Goal: Task Accomplishment & Management: Manage account settings

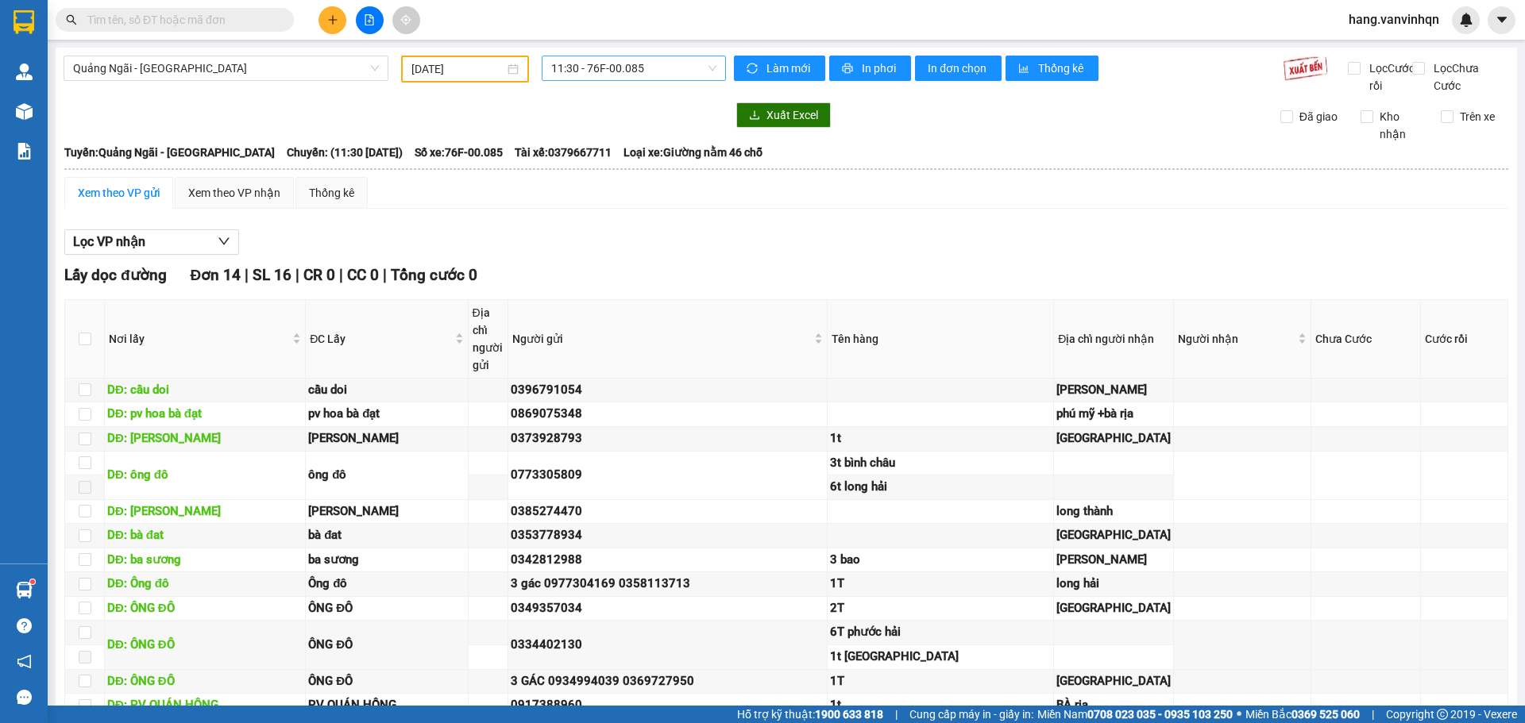
click at [576, 60] on span "11:30 - 76F-00.085" at bounding box center [633, 68] width 165 height 24
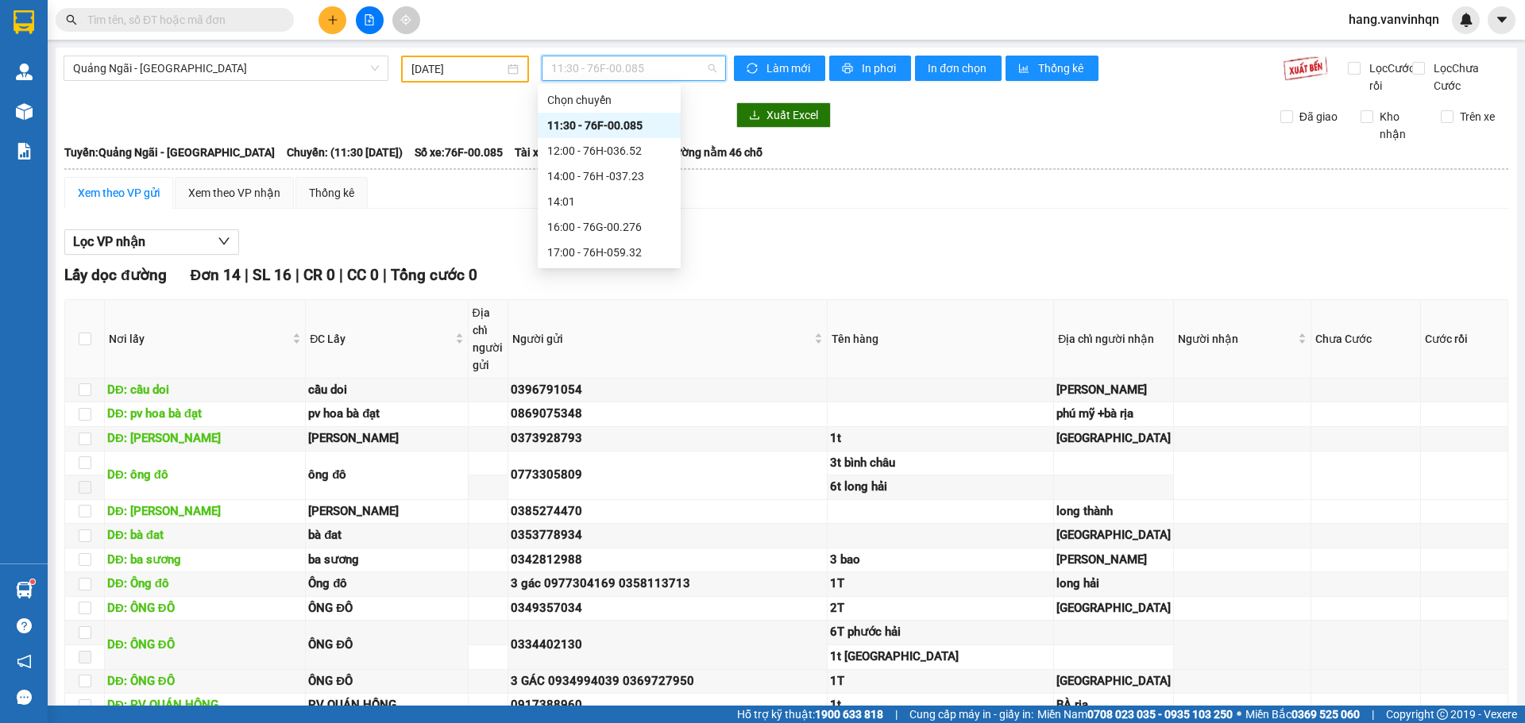
click at [569, 129] on div "11:30 - 76F-00.085" at bounding box center [609, 125] width 124 height 17
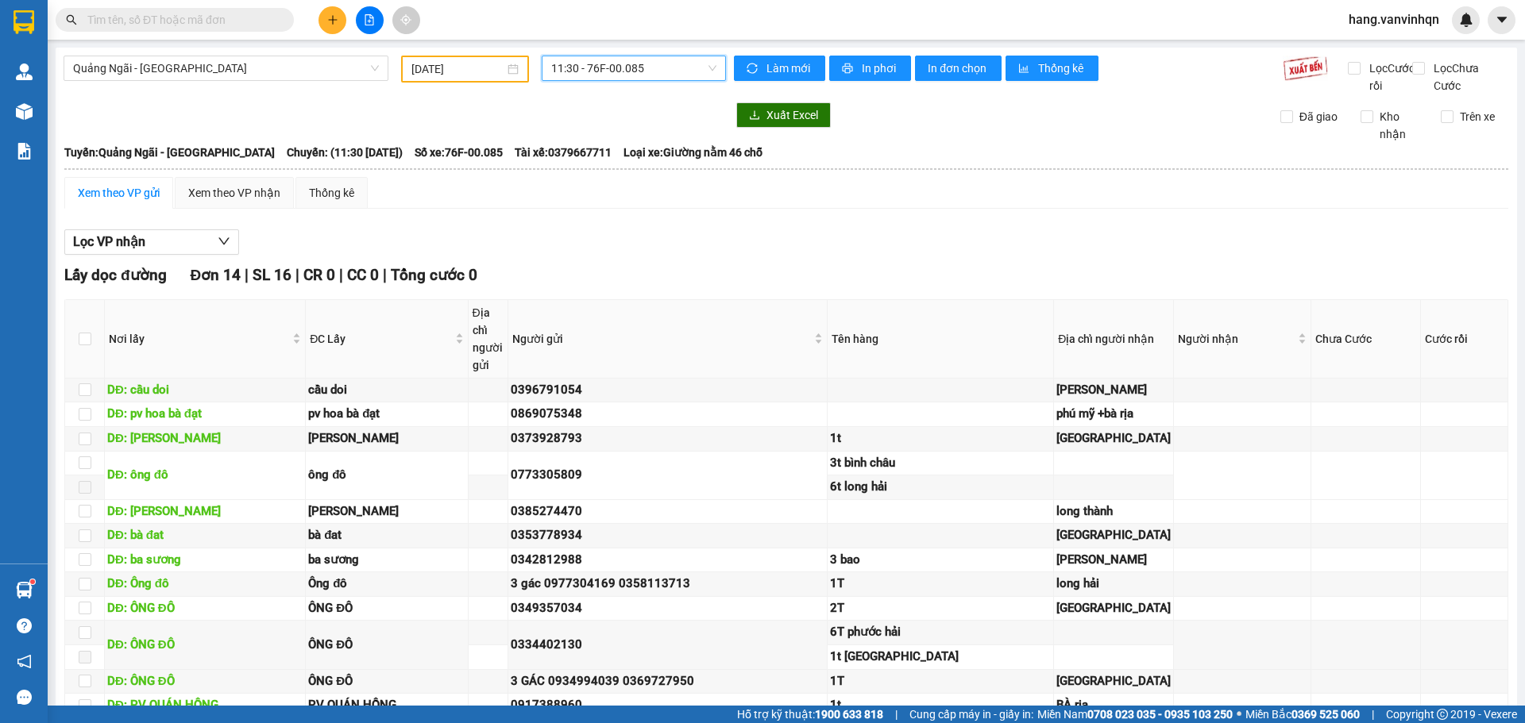
click at [482, 71] on input "[DATE]" at bounding box center [457, 68] width 93 height 17
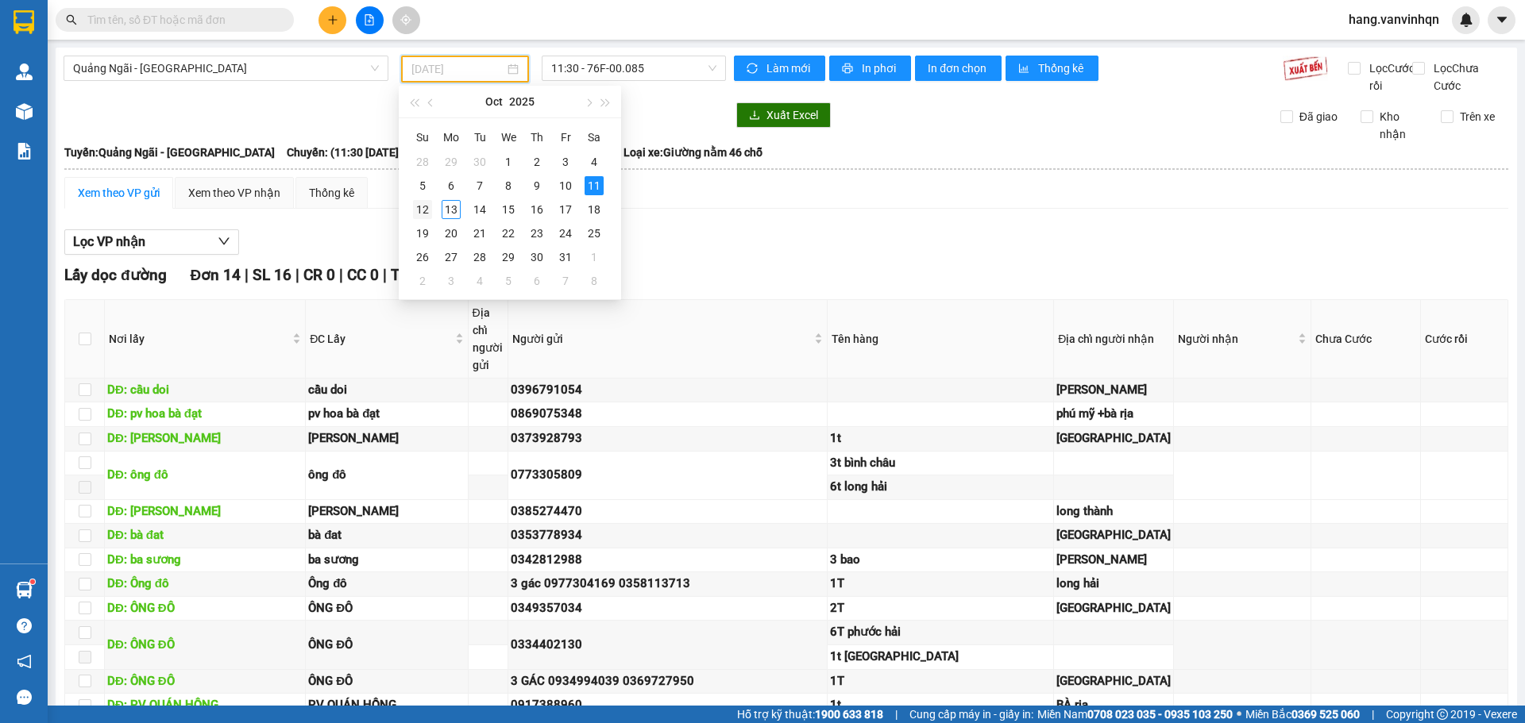
click at [420, 206] on div "12" at bounding box center [422, 209] width 19 height 19
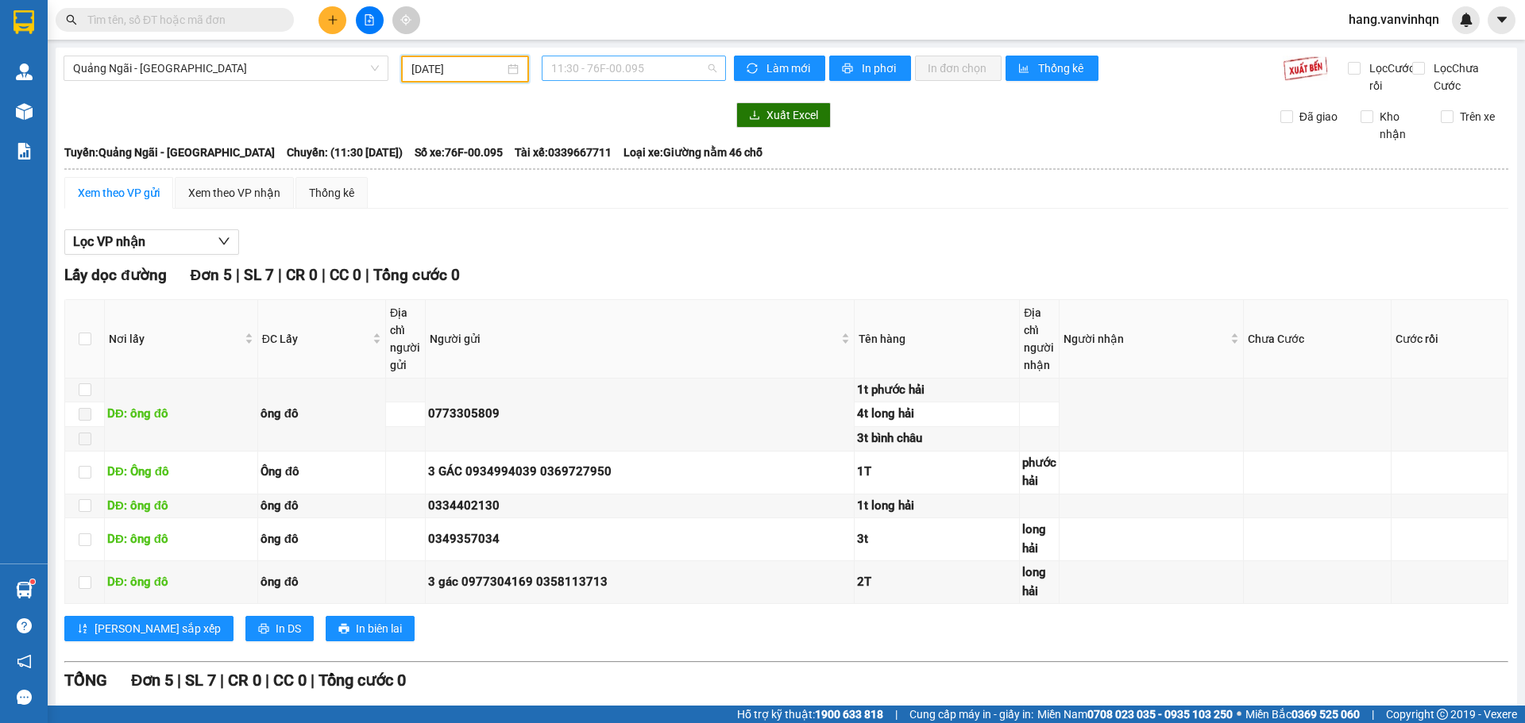
click at [688, 71] on span "11:30 - 76F-00.095" at bounding box center [633, 68] width 165 height 24
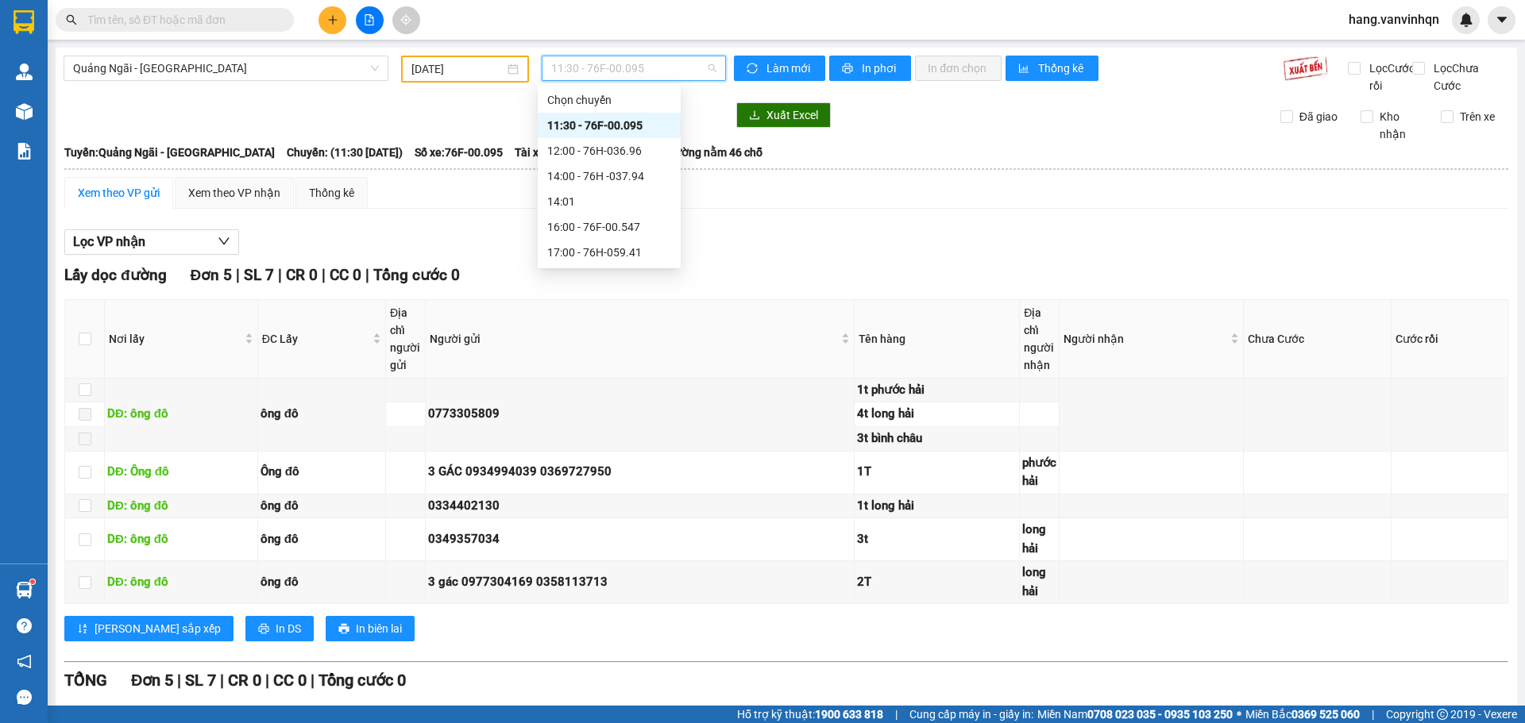
click at [623, 129] on div "11:30 - 76F-00.095" at bounding box center [609, 125] width 124 height 17
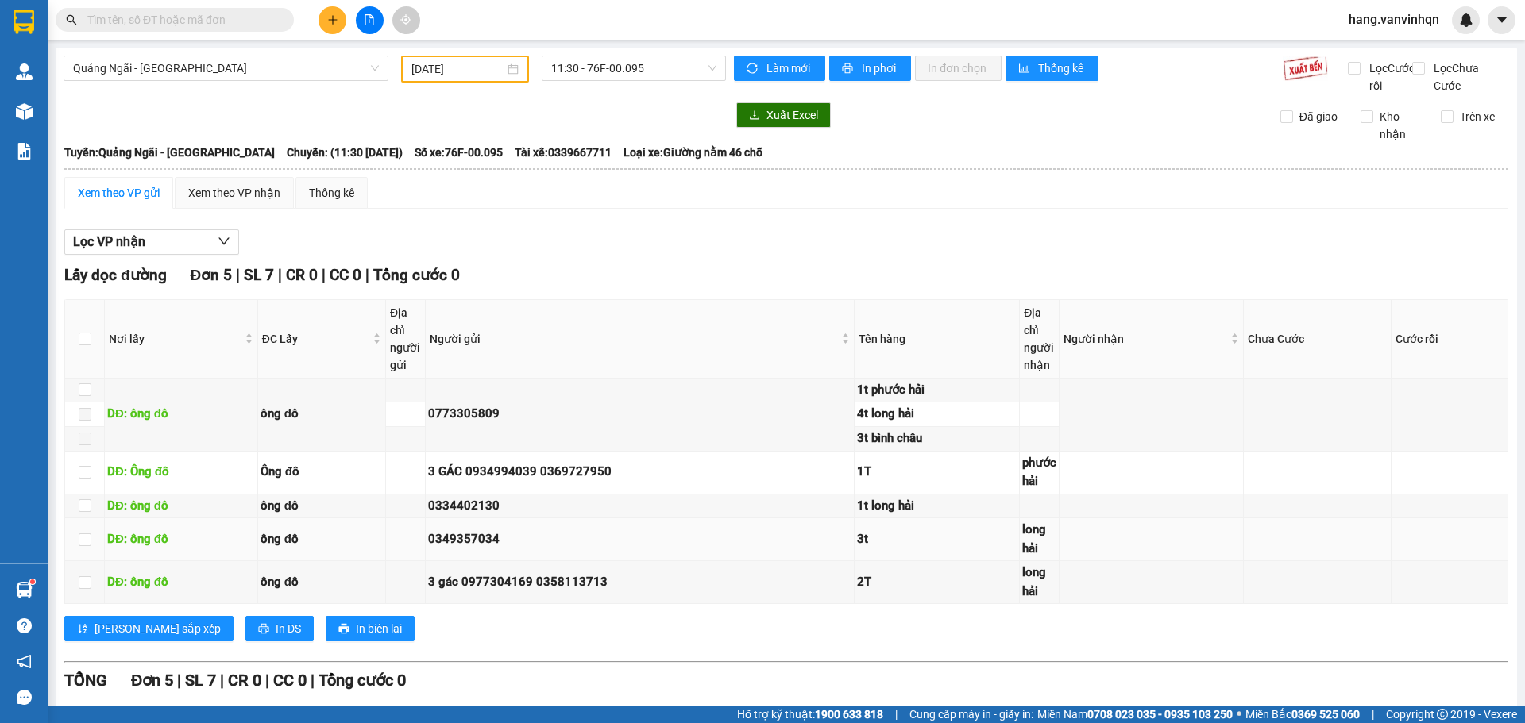
click at [857, 549] on div "3t" at bounding box center [937, 539] width 160 height 19
click at [870, 549] on div "3t" at bounding box center [937, 539] width 160 height 19
click at [866, 549] on div "3t" at bounding box center [937, 539] width 160 height 19
click at [857, 516] on div "1t long hải" at bounding box center [937, 506] width 160 height 19
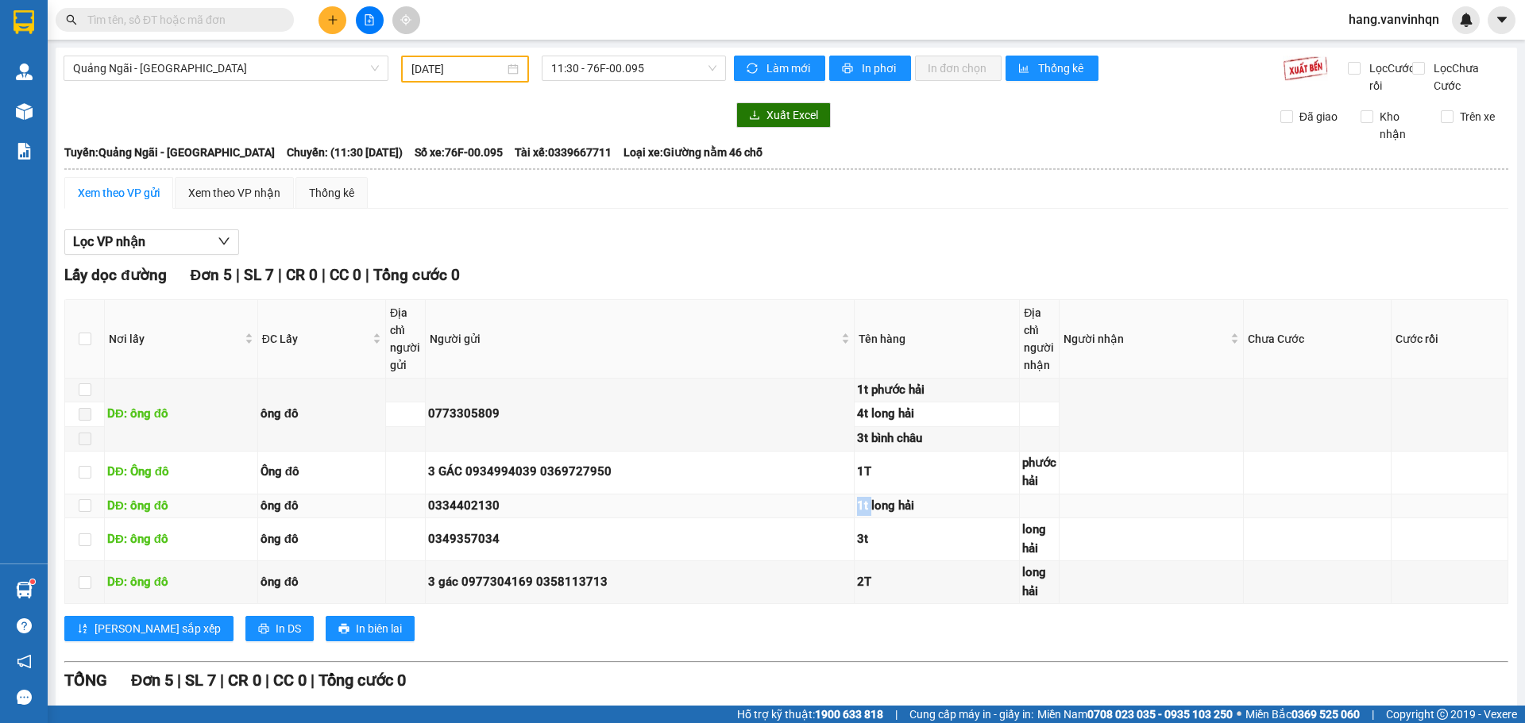
click at [857, 516] on div "1t long hải" at bounding box center [937, 506] width 160 height 19
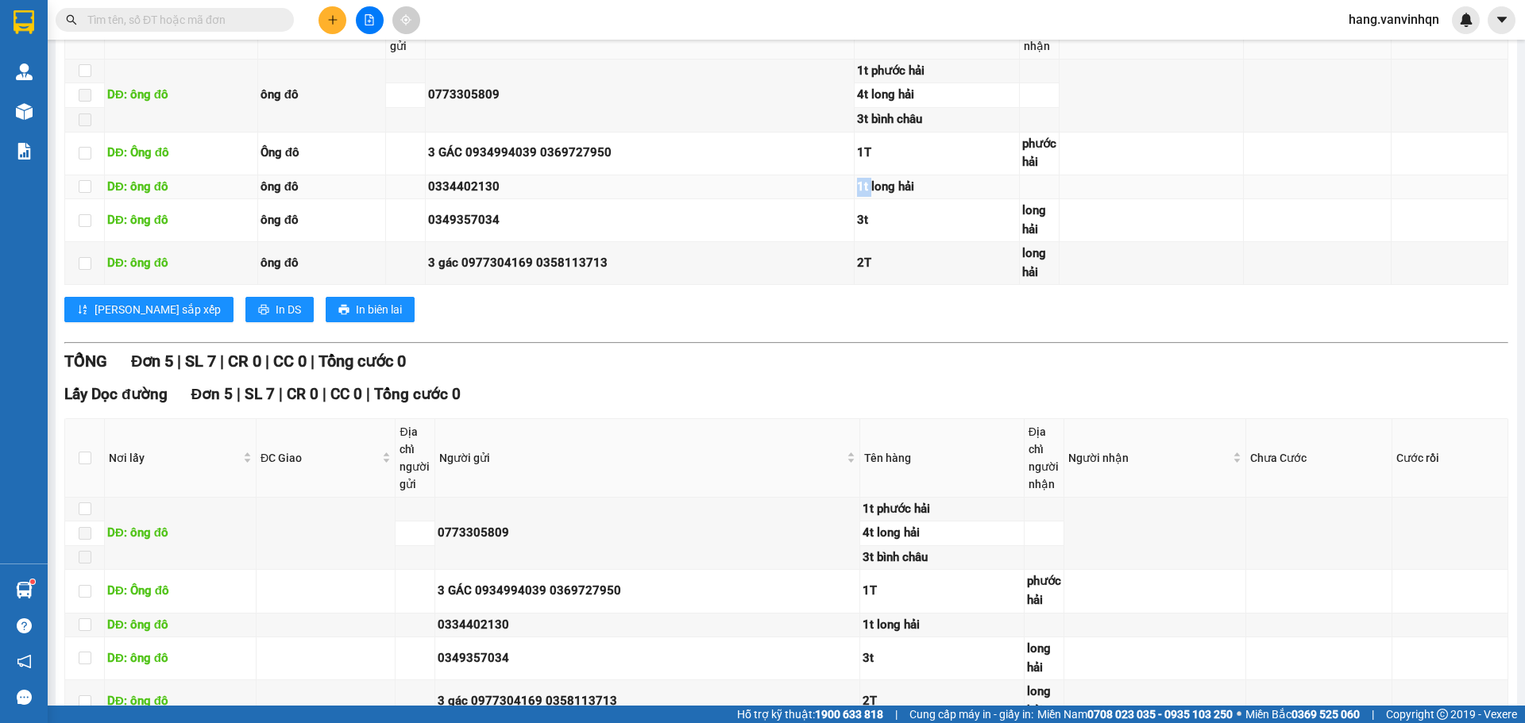
scroll to position [436, 0]
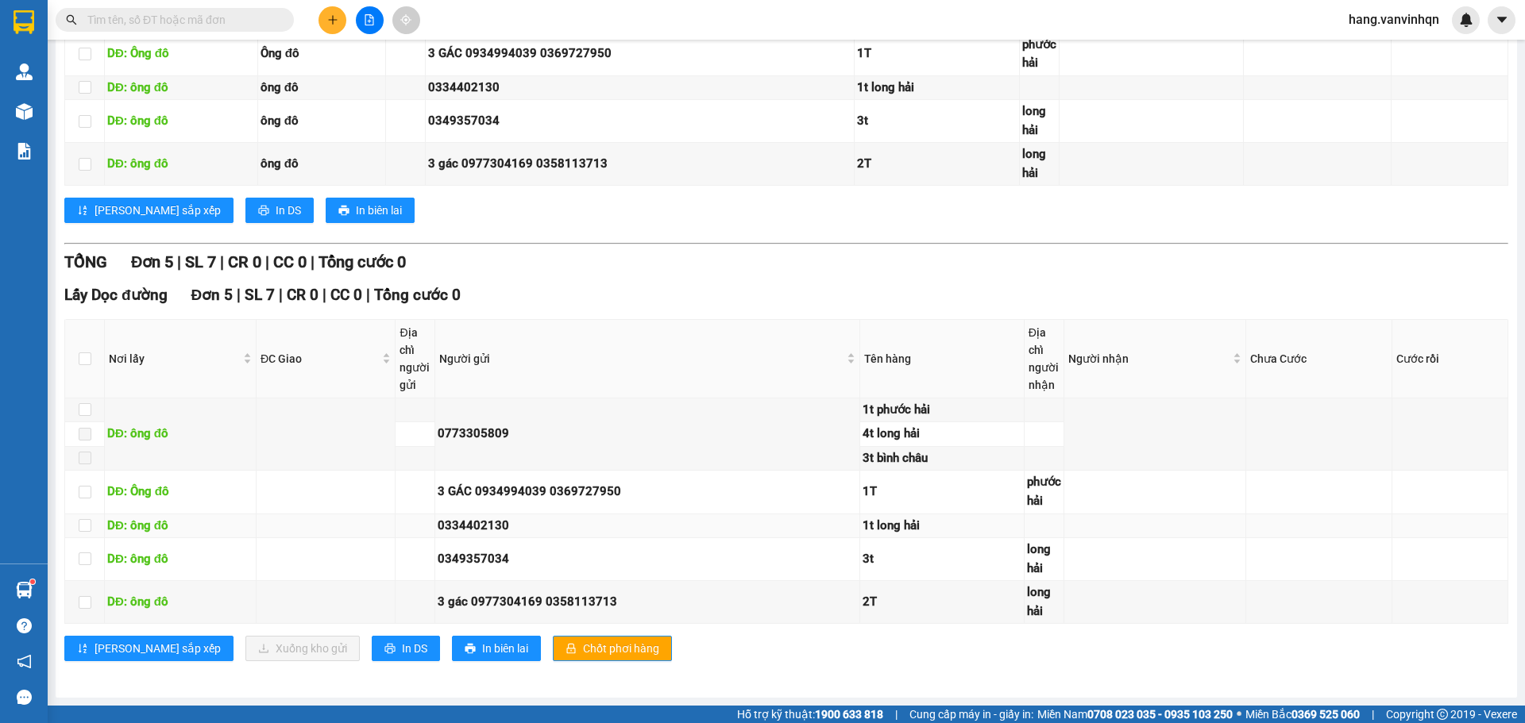
click at [871, 530] on div "1t long hải" at bounding box center [941, 526] width 159 height 19
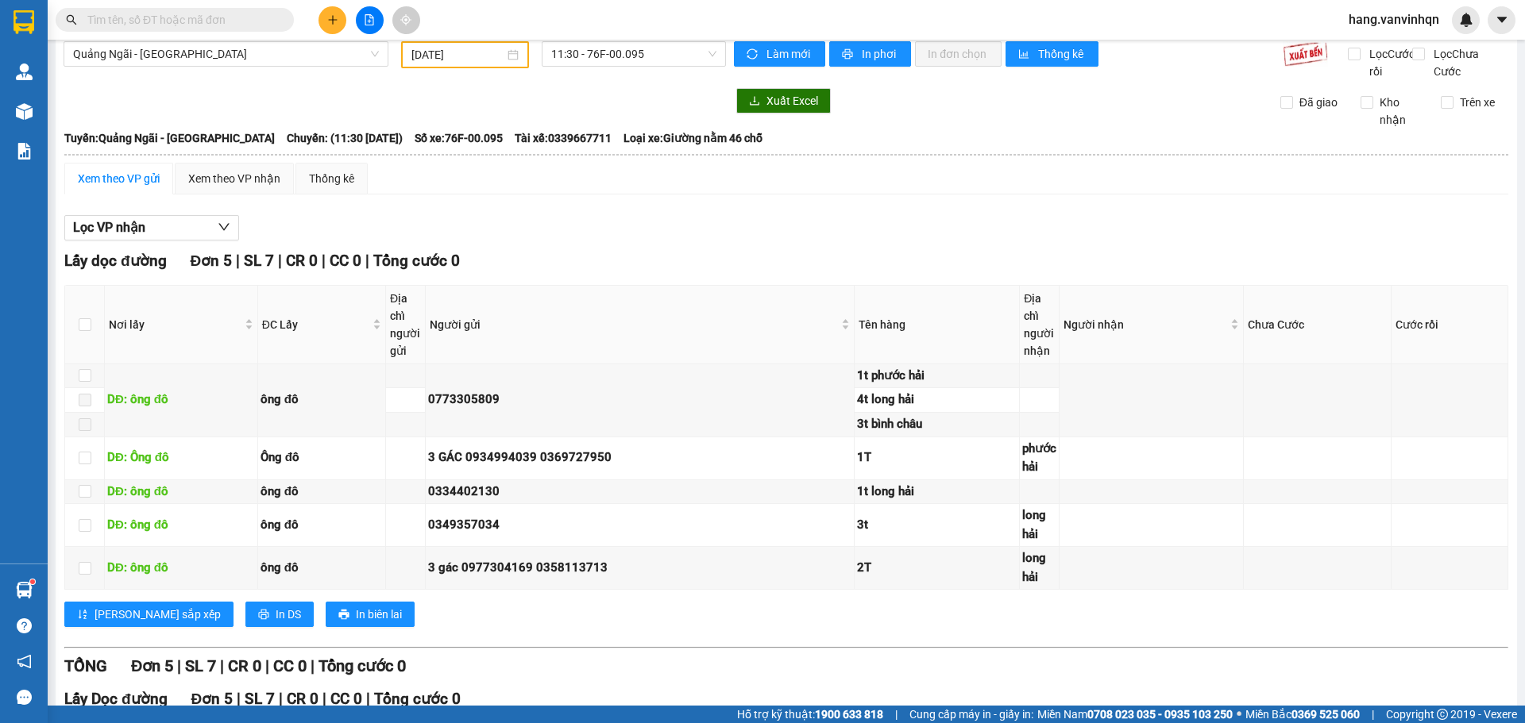
scroll to position [0, 0]
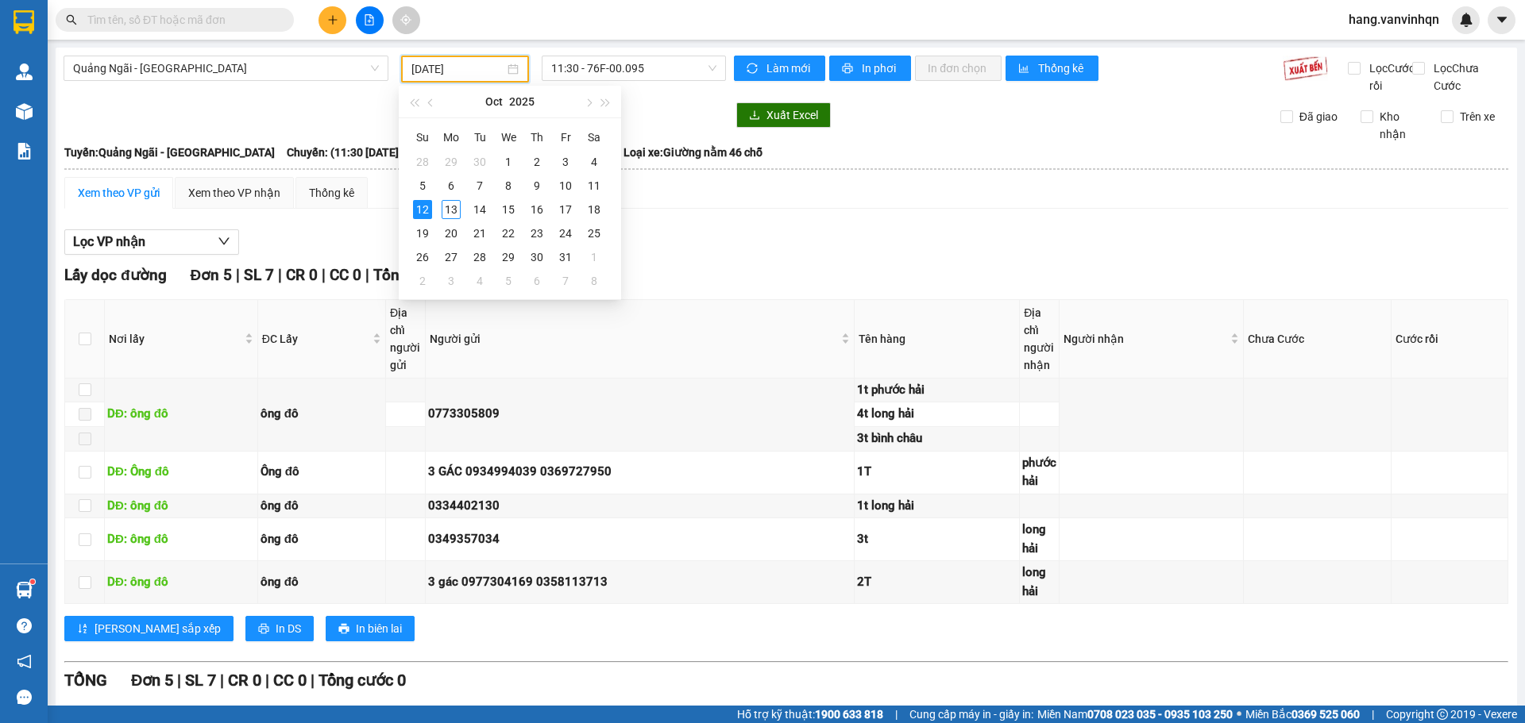
click at [481, 64] on input "[DATE]" at bounding box center [457, 68] width 93 height 17
click at [422, 206] on div "12" at bounding box center [422, 209] width 19 height 19
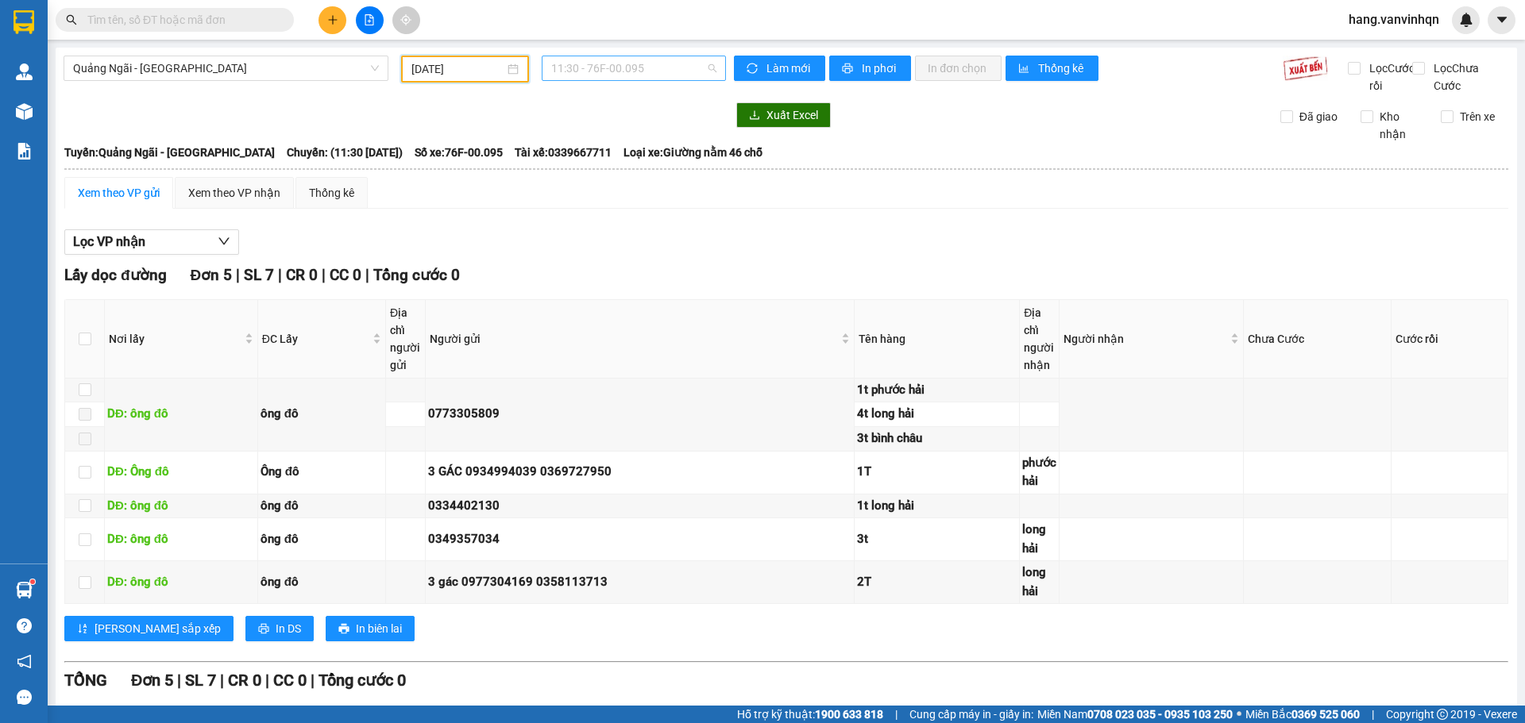
click at [656, 71] on span "11:30 - 76F-00.095" at bounding box center [633, 68] width 165 height 24
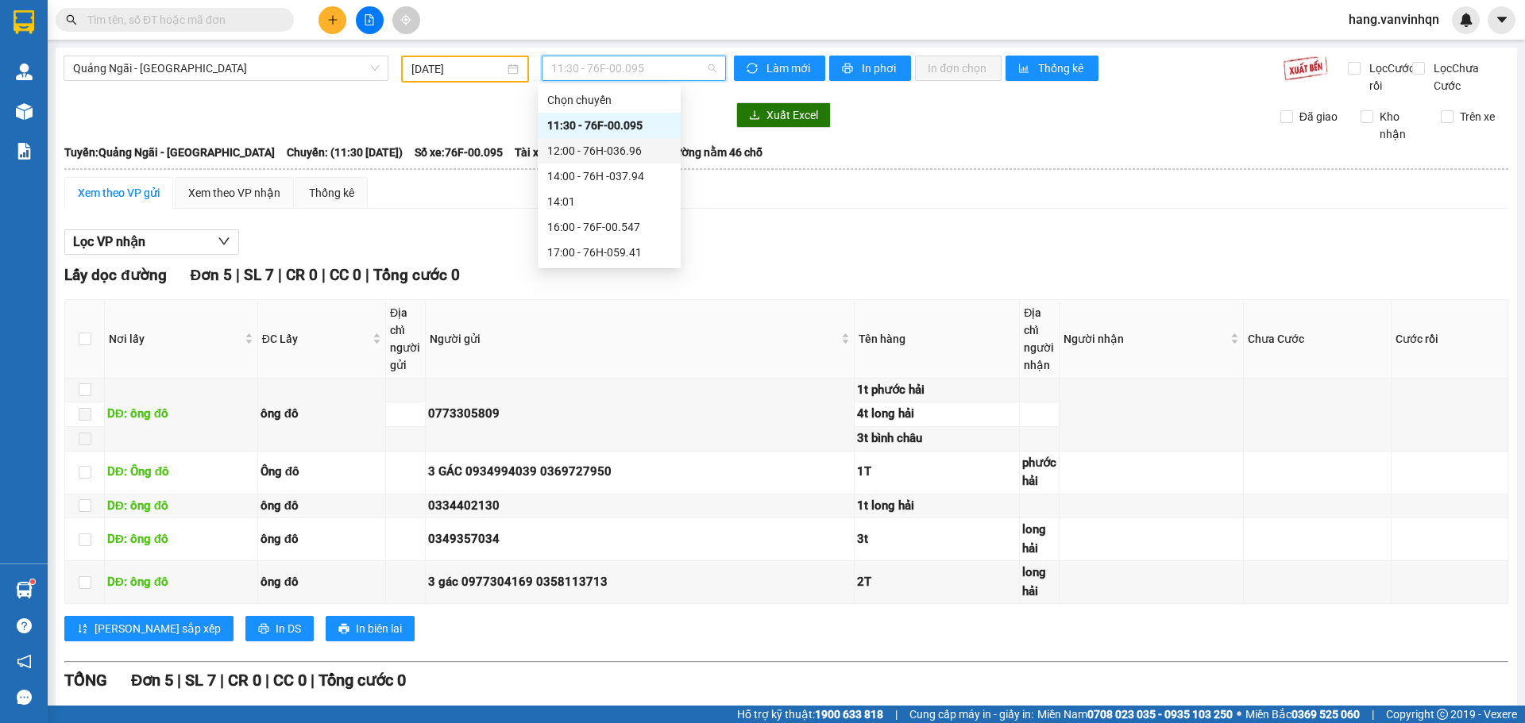
click at [599, 152] on div "12:00 - 76H-036.96" at bounding box center [609, 150] width 124 height 17
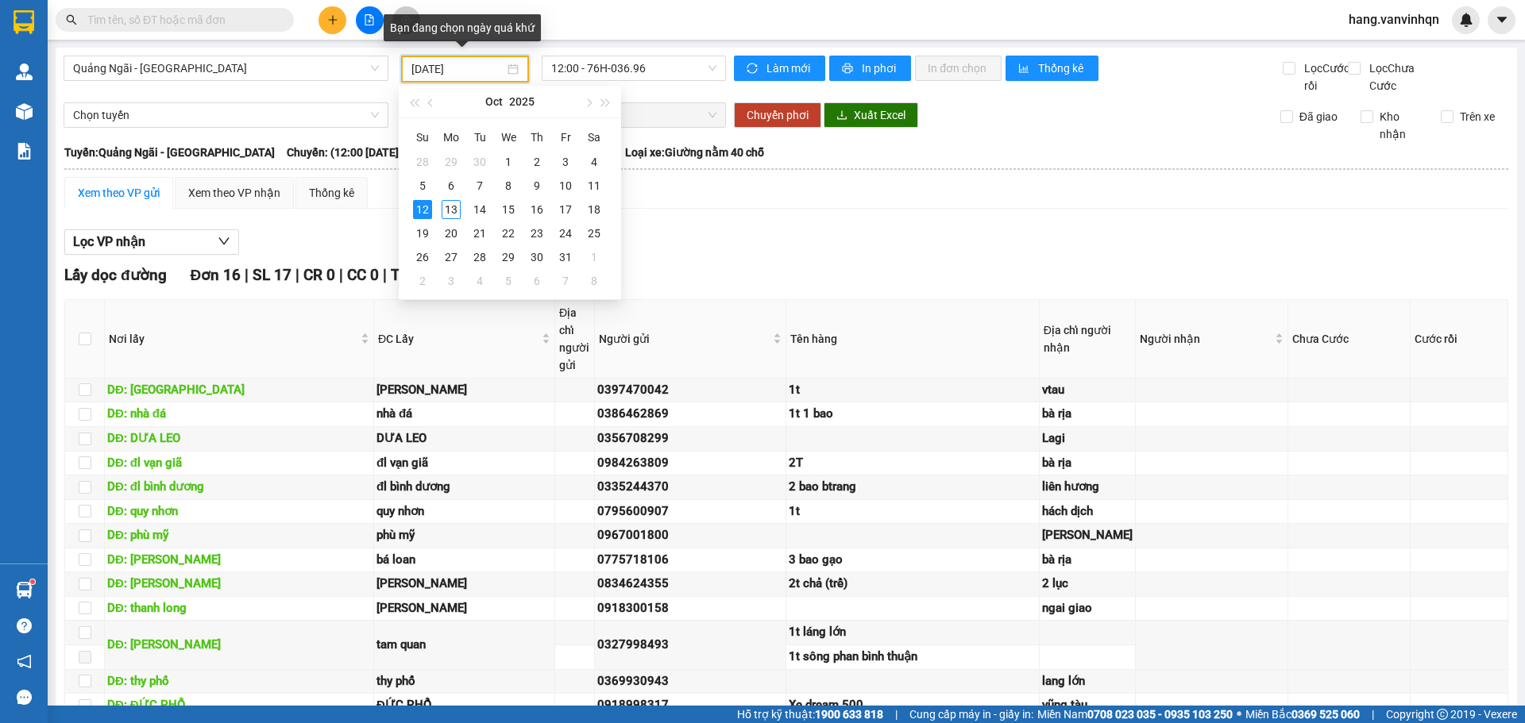
click at [484, 63] on input "[DATE]" at bounding box center [457, 68] width 93 height 17
type input "[DATE]"
click at [425, 206] on div "12" at bounding box center [422, 209] width 19 height 19
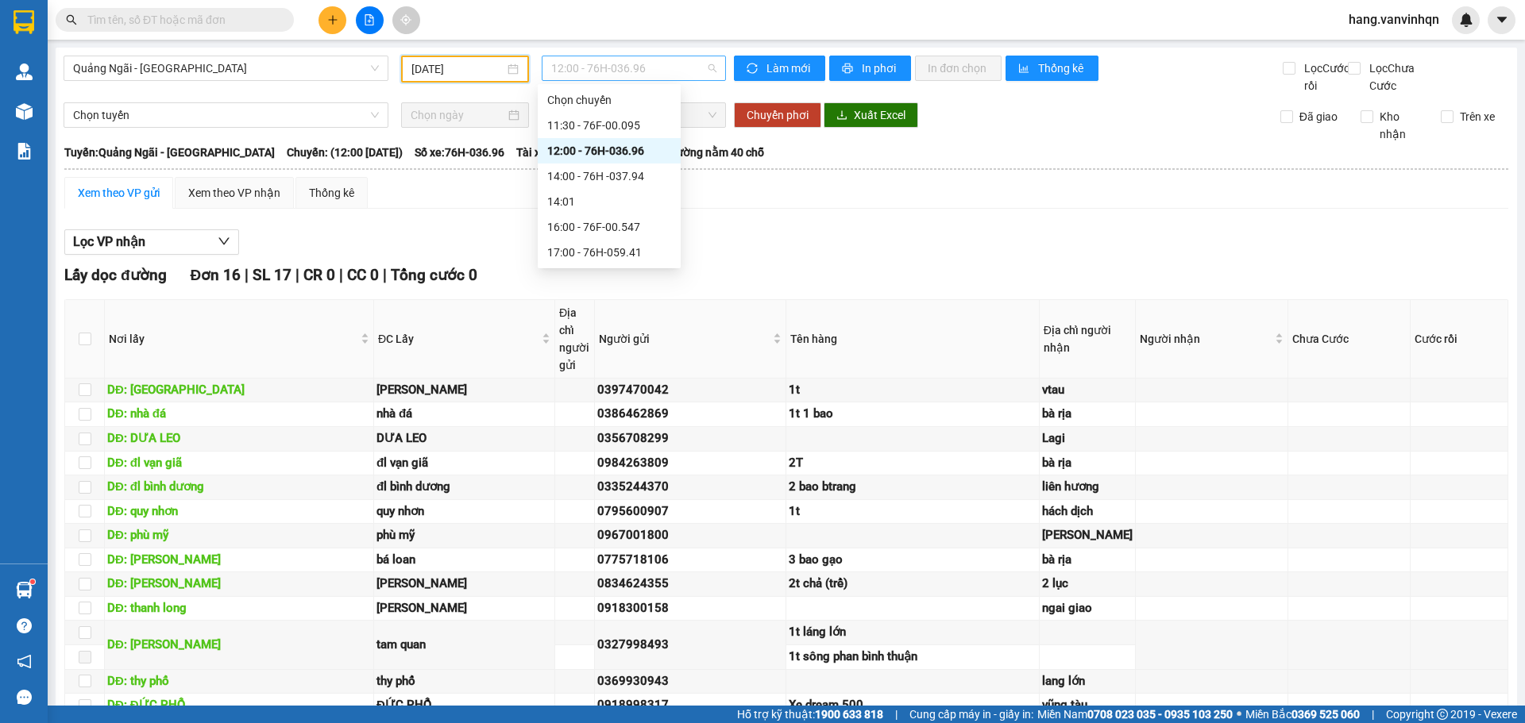
click at [665, 56] on span "12:00 - 76H-036.96" at bounding box center [633, 68] width 165 height 24
click at [628, 125] on div "11:30 - 76F-00.095" at bounding box center [609, 125] width 124 height 17
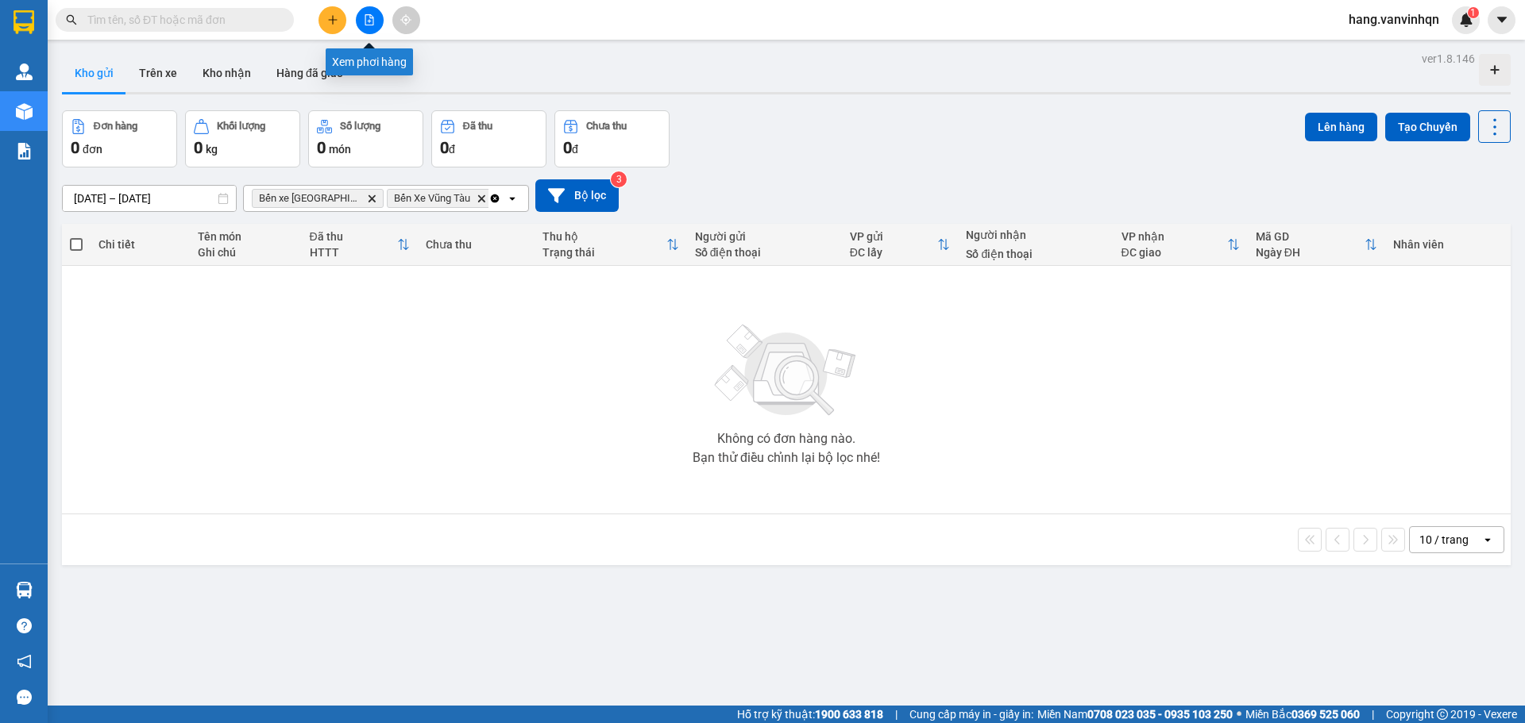
click at [371, 19] on icon "file-add" at bounding box center [369, 19] width 11 height 11
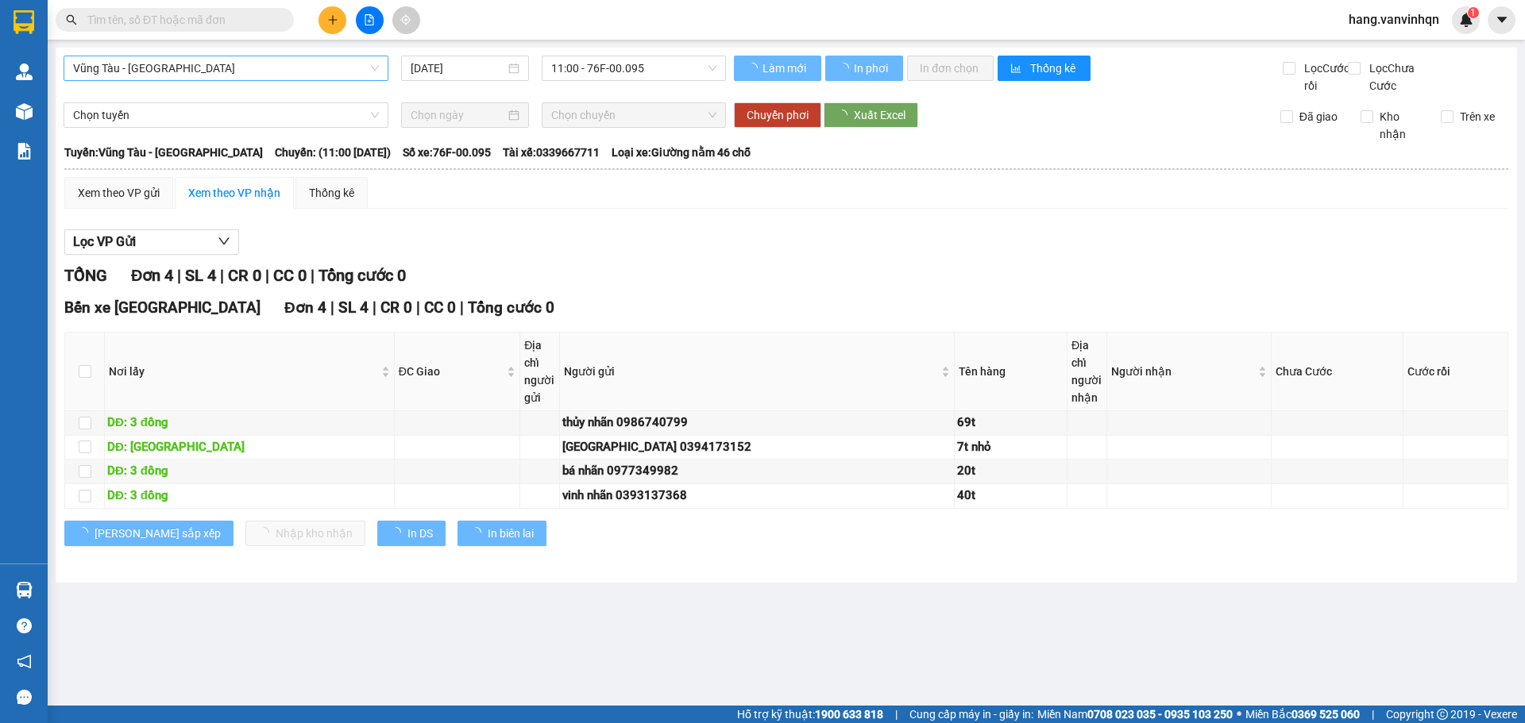
click at [210, 66] on span "Vũng Tàu - [GEOGRAPHIC_DATA]" at bounding box center [226, 68] width 306 height 24
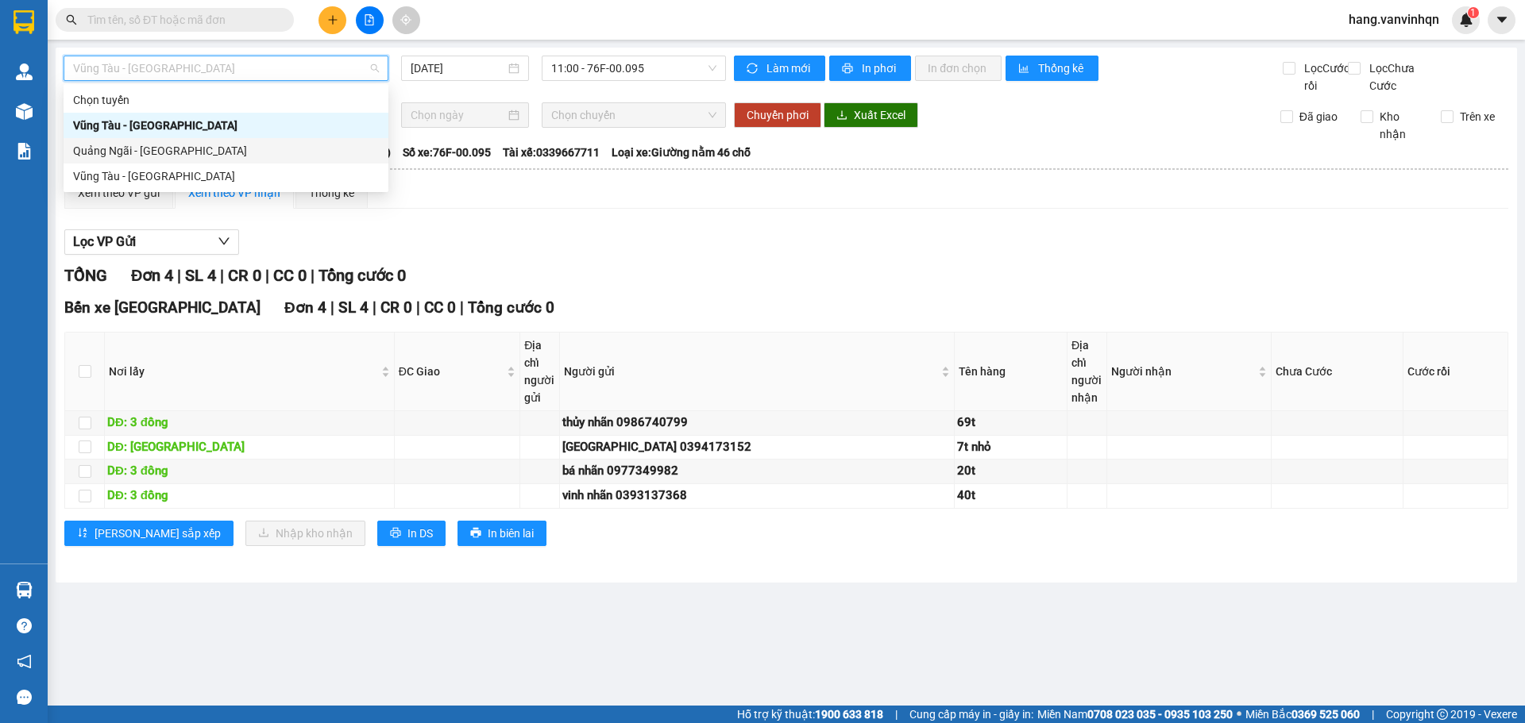
click at [163, 143] on div "Quảng Ngãi - [GEOGRAPHIC_DATA]" at bounding box center [226, 150] width 306 height 17
type input "[DATE]"
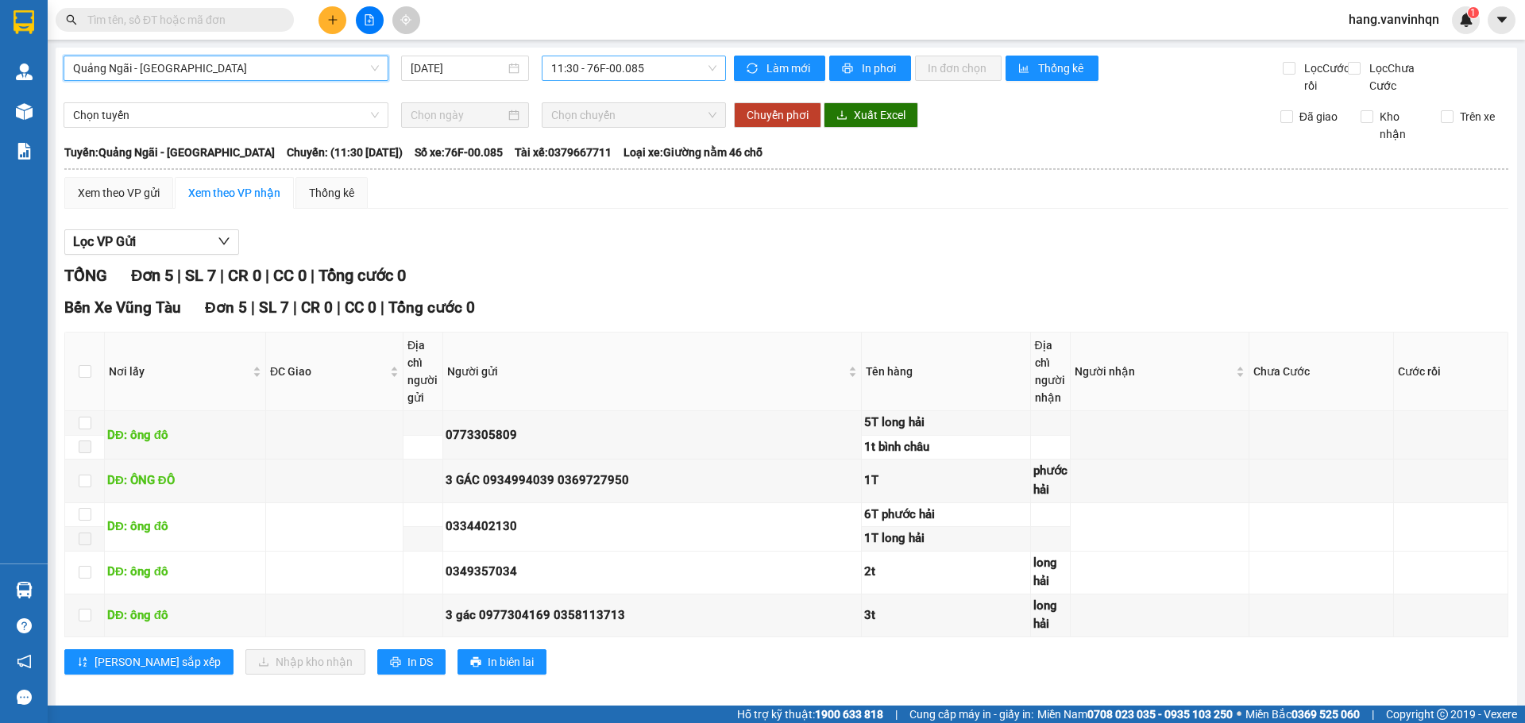
click at [664, 67] on span "11:30 - 76F-00.085" at bounding box center [633, 68] width 165 height 24
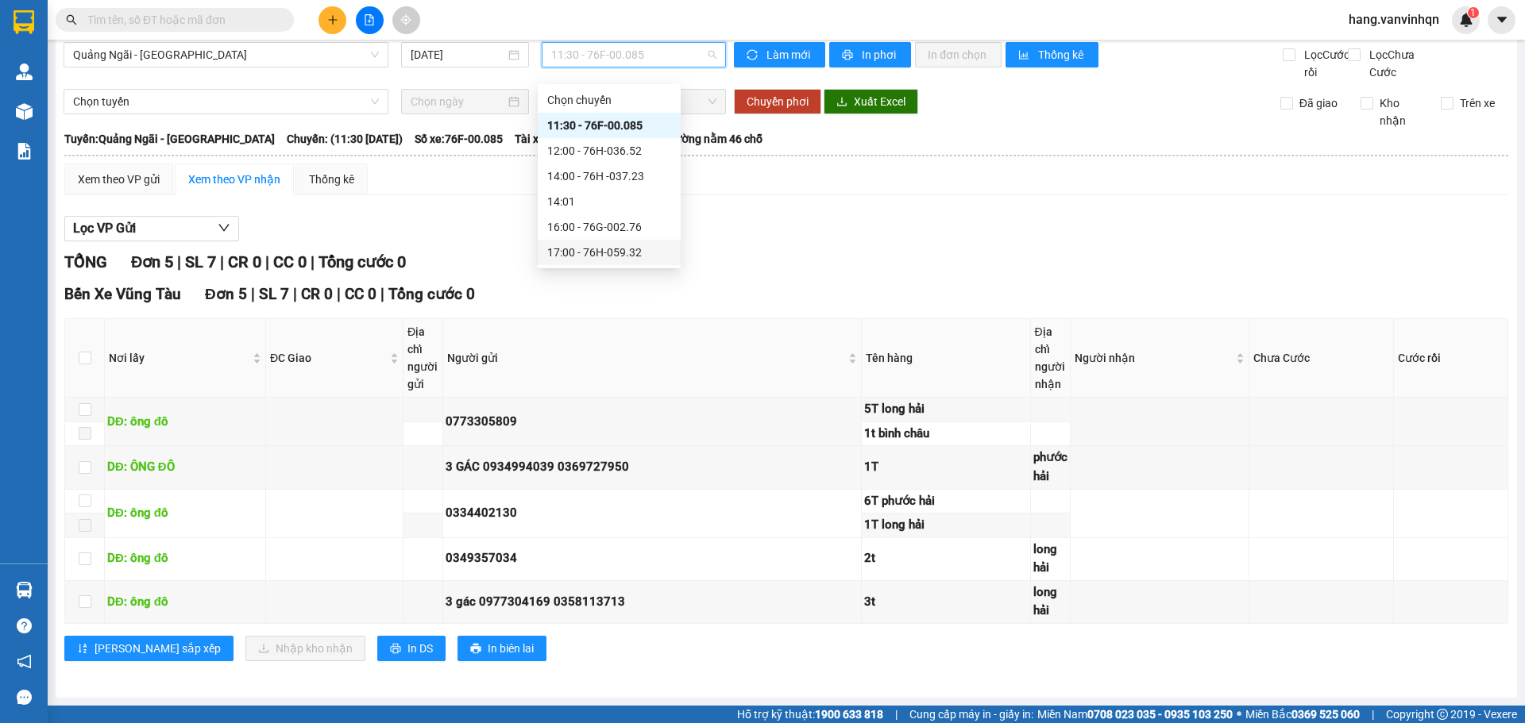
scroll to position [31, 0]
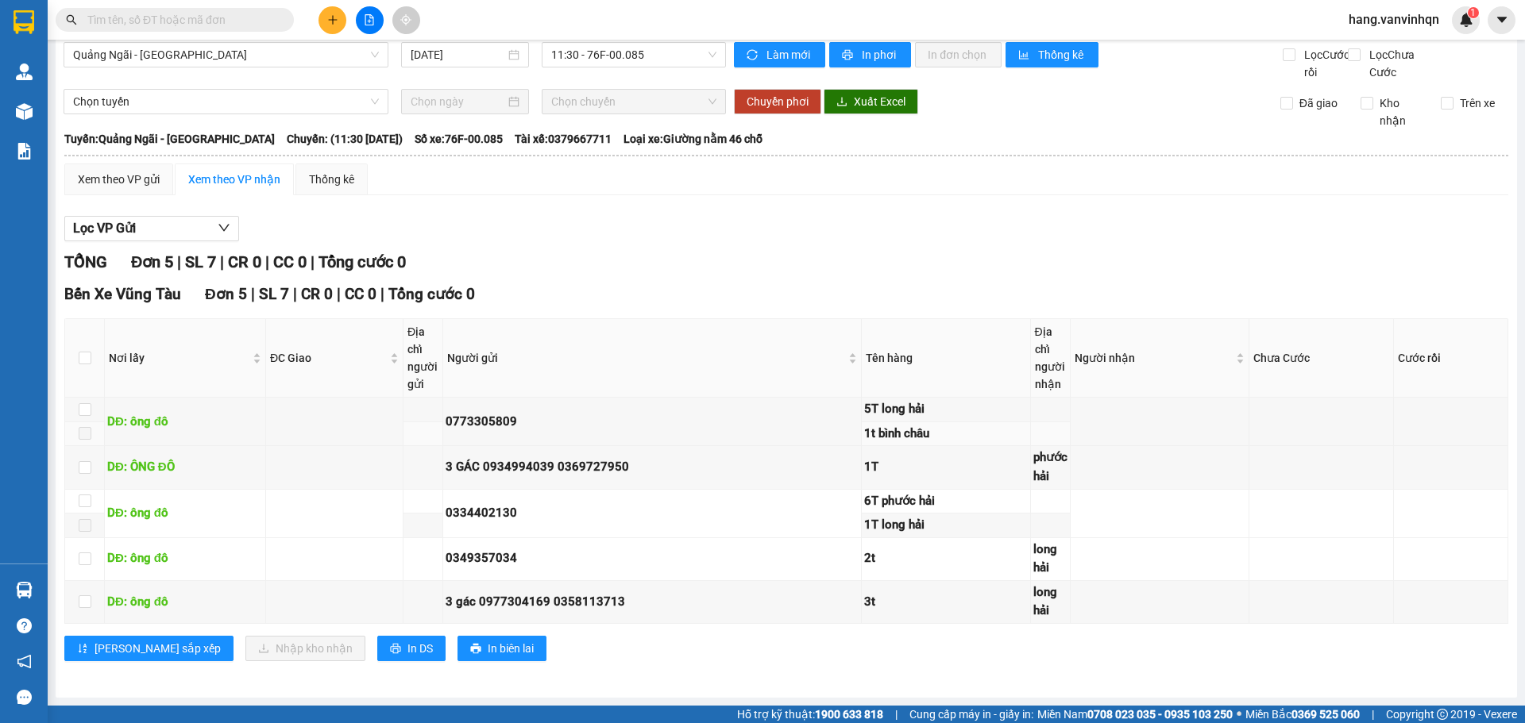
click at [923, 430] on div "1t bình châu" at bounding box center [946, 434] width 164 height 19
drag, startPoint x: 910, startPoint y: 443, endPoint x: 890, endPoint y: 455, distance: 23.1
click at [908, 445] on td "1t bình châu" at bounding box center [946, 434] width 169 height 25
click at [873, 469] on div "1T" at bounding box center [946, 467] width 164 height 19
click at [873, 501] on div "6T phước hải" at bounding box center [946, 501] width 164 height 19
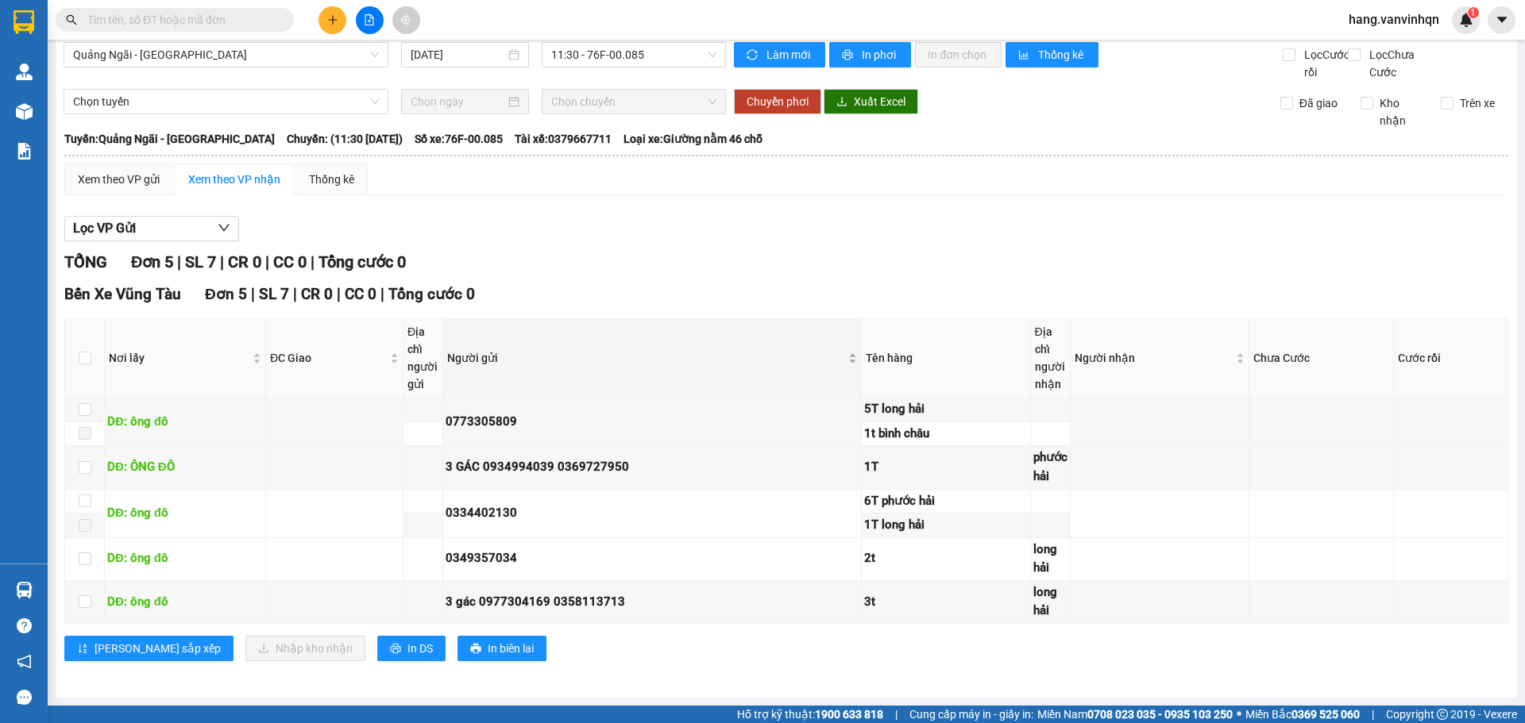
click at [714, 367] on div "Người gửi" at bounding box center [652, 357] width 410 height 17
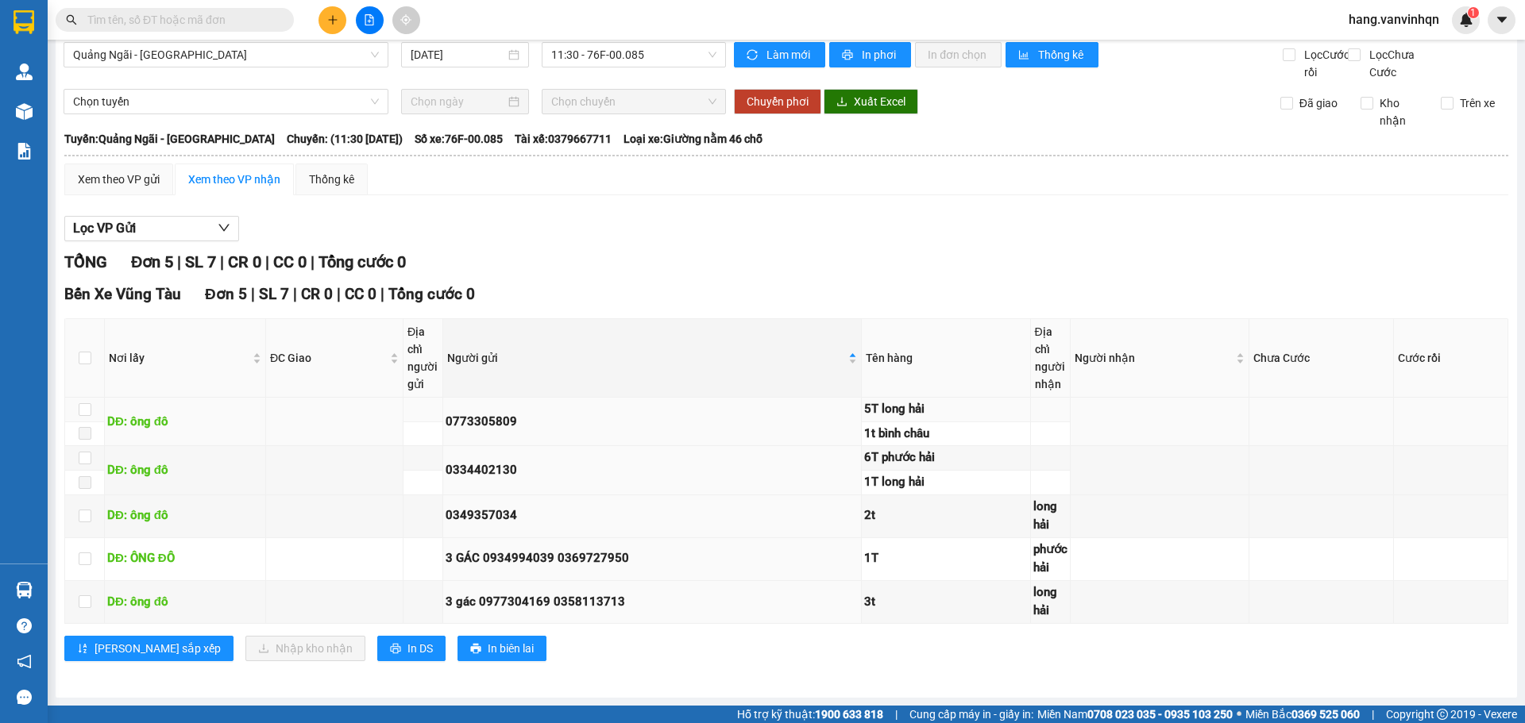
click at [864, 402] on div "5T long hải" at bounding box center [946, 409] width 164 height 19
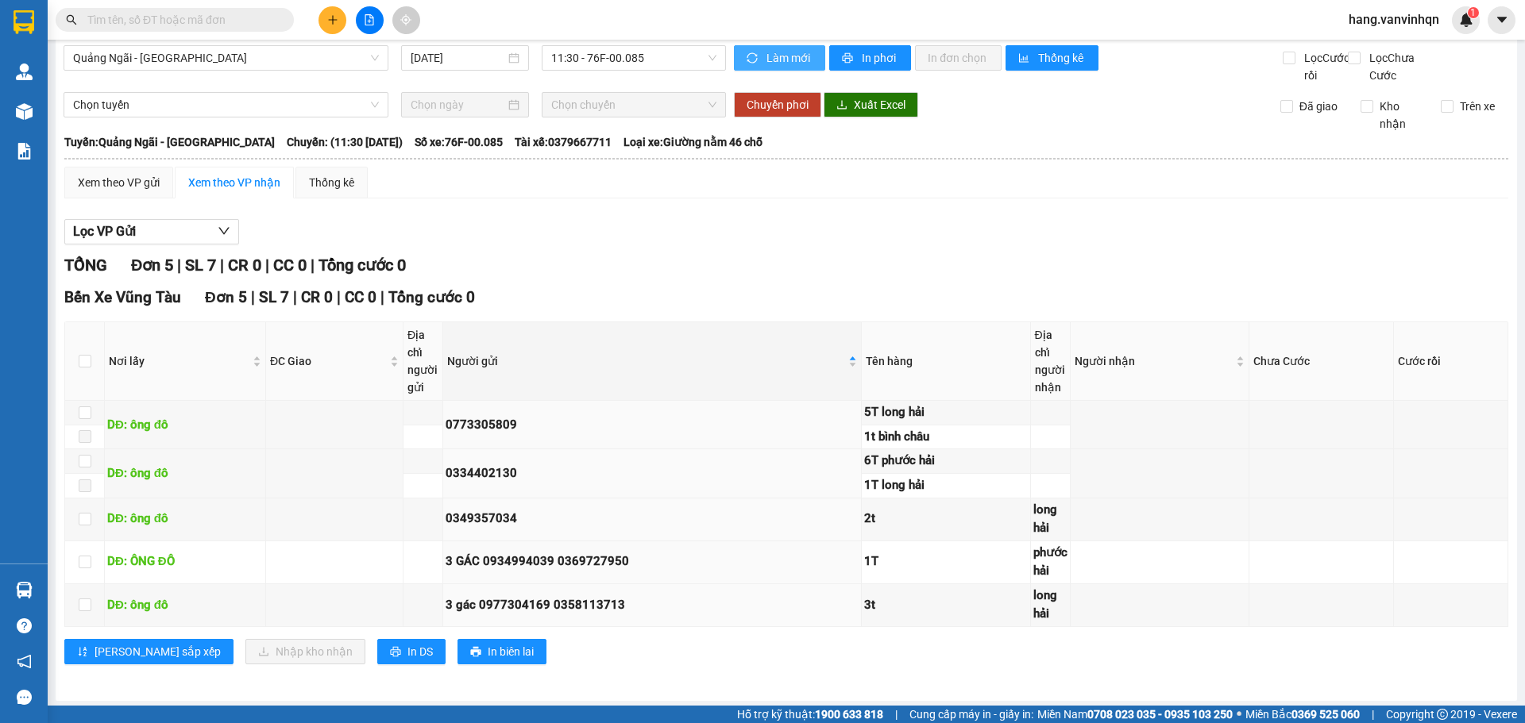
scroll to position [0, 0]
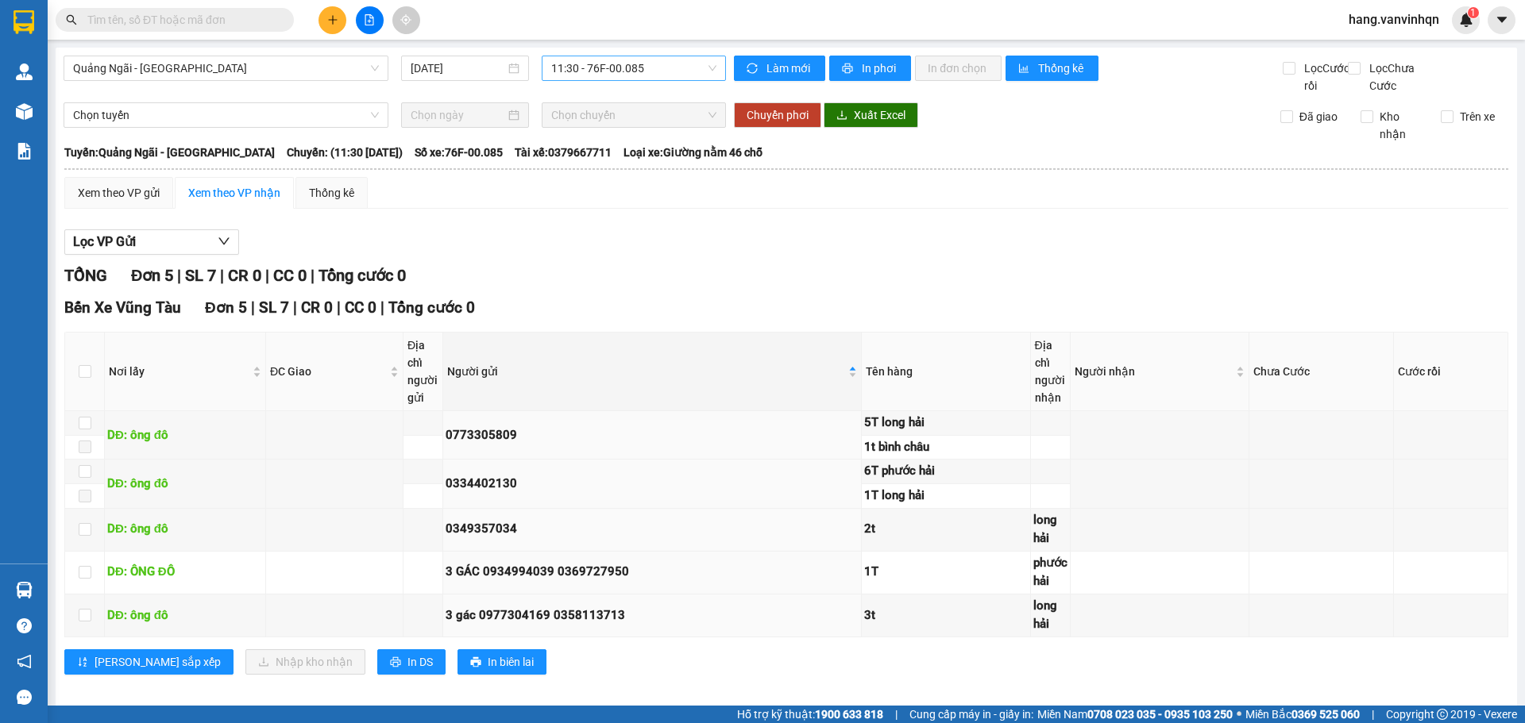
click at [707, 69] on span "11:30 - 76F-00.085" at bounding box center [633, 68] width 165 height 24
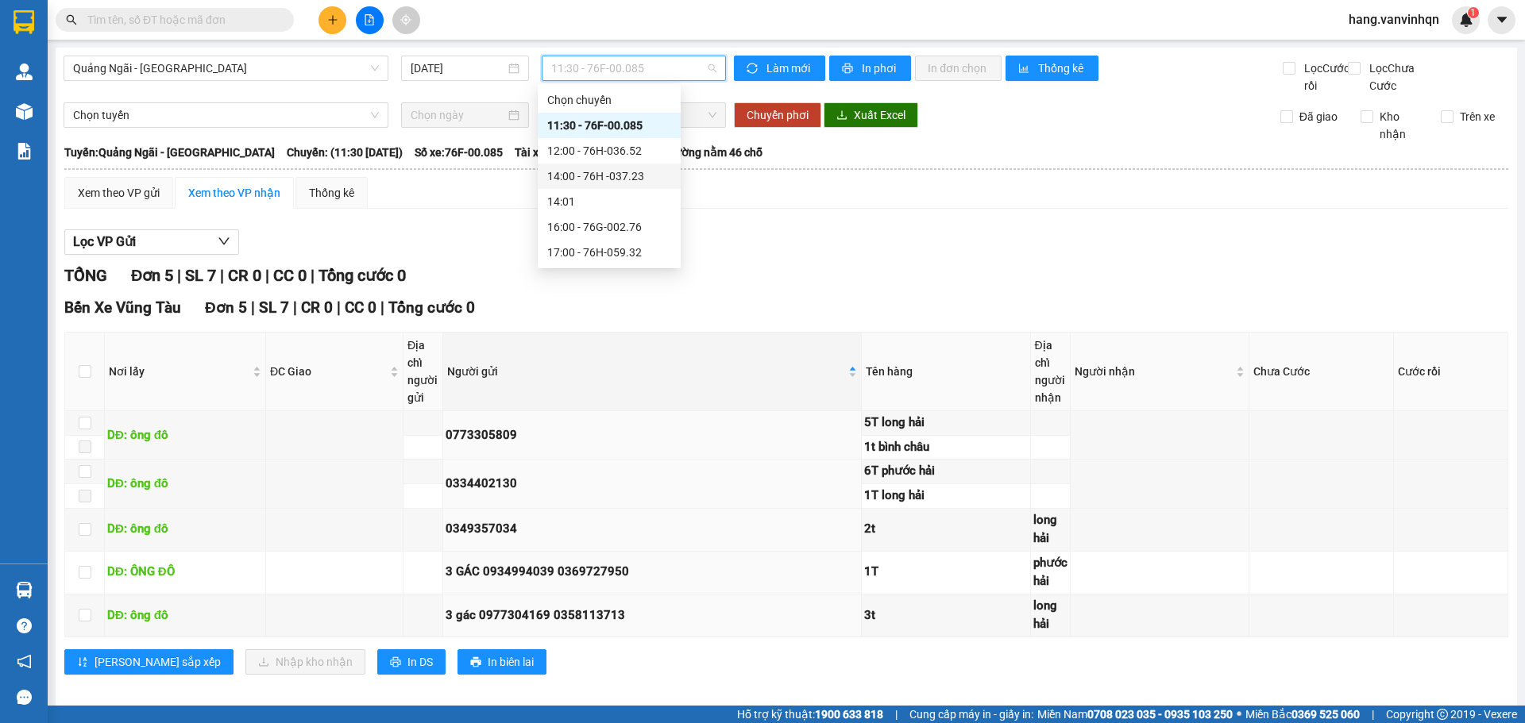
click at [628, 168] on div "14:00 - 76H -037.23" at bounding box center [609, 176] width 124 height 17
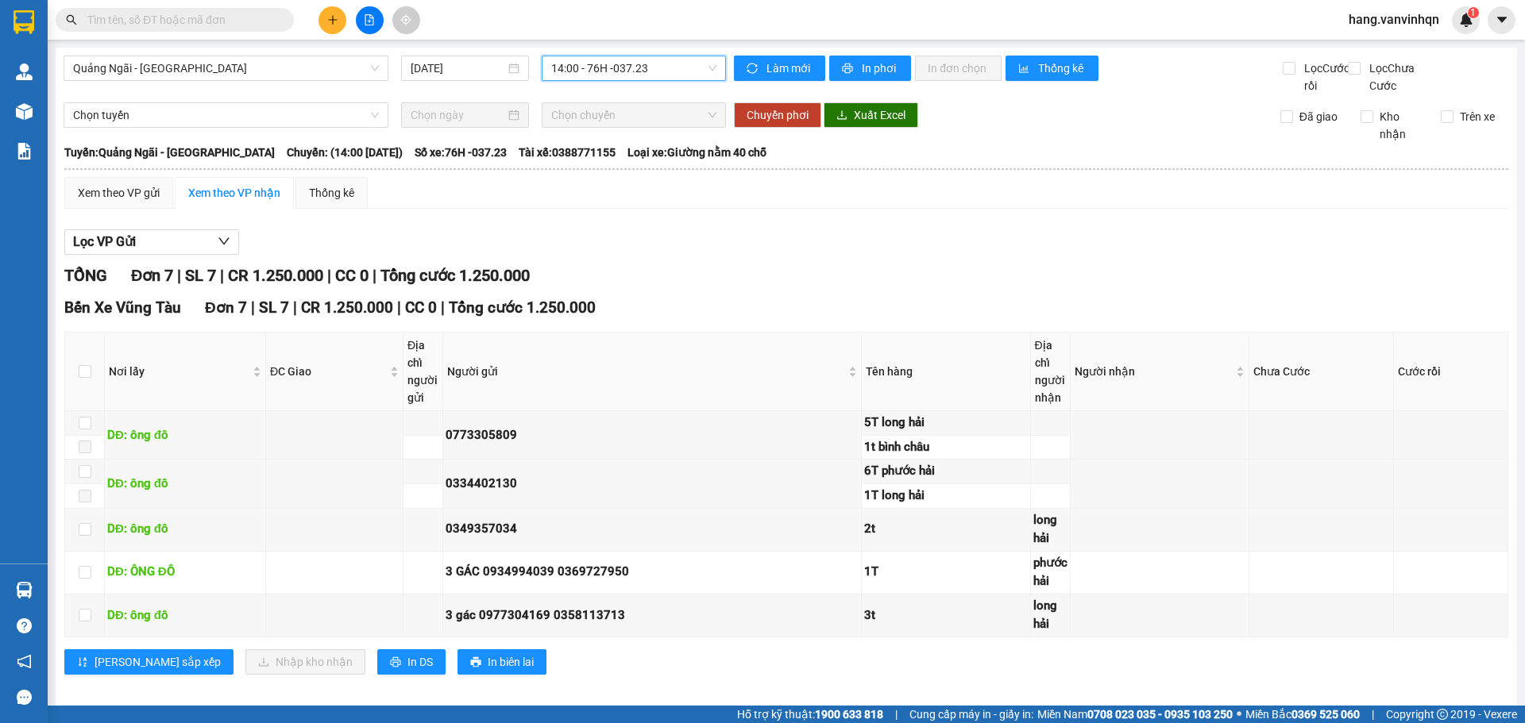
click at [658, 72] on span "14:00 - 76H -037.23" at bounding box center [633, 68] width 165 height 24
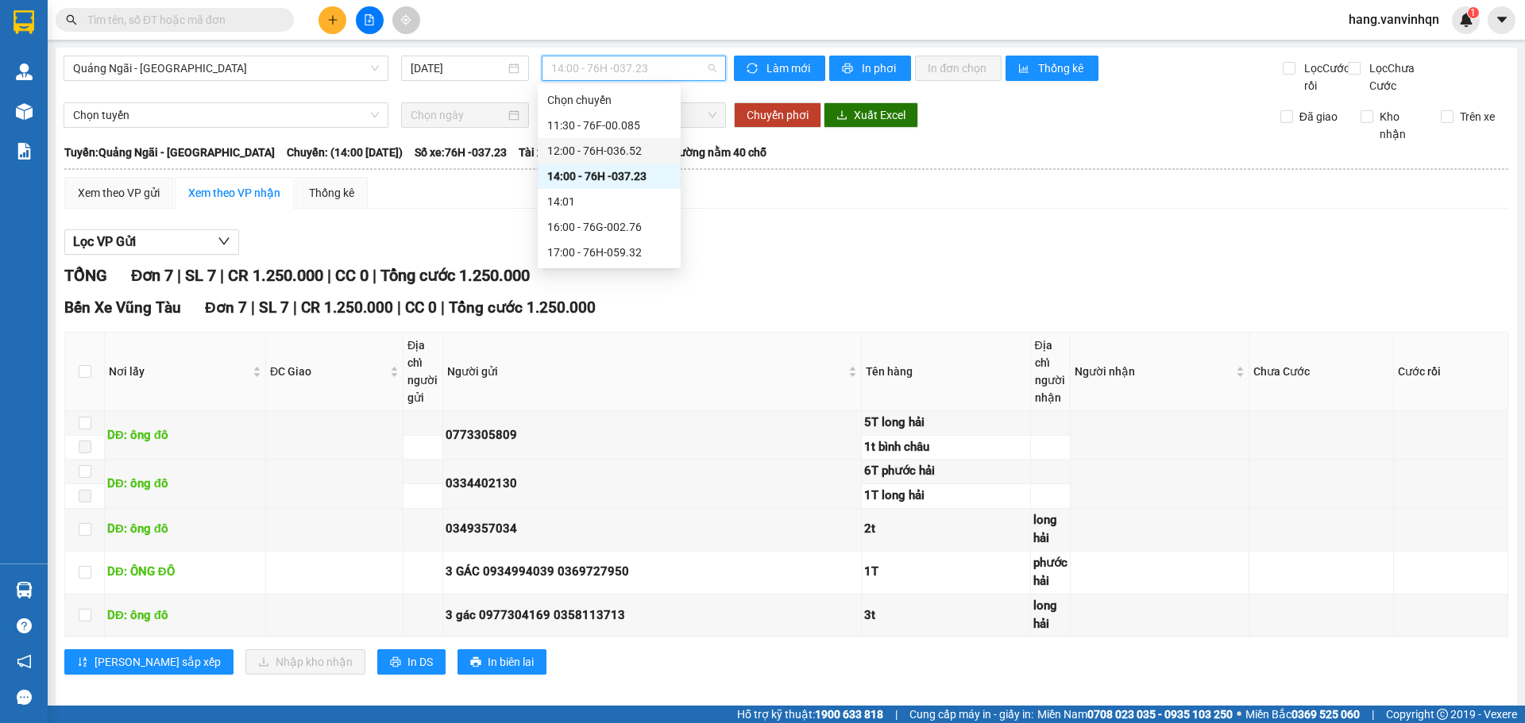
click at [607, 159] on div "12:00 - 76H-036.52" at bounding box center [609, 150] width 124 height 17
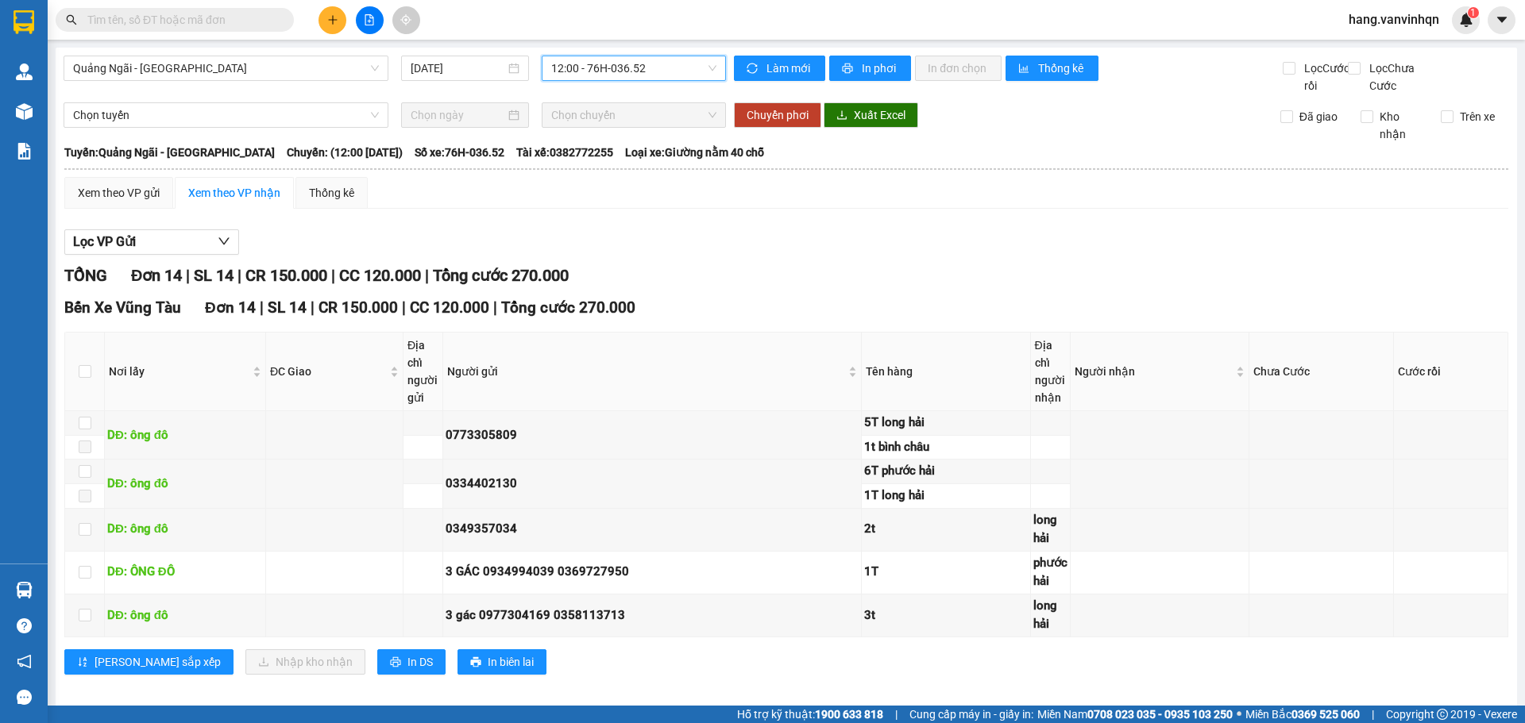
drag, startPoint x: 654, startPoint y: 68, endPoint x: 654, endPoint y: 85, distance: 16.7
click at [654, 85] on body "Kết quả tìm kiếm ( 0 ) Bộ lọc No Data hang.vanvinhqn 1 Quản Lý Quản lý khách hà…" at bounding box center [762, 361] width 1525 height 723
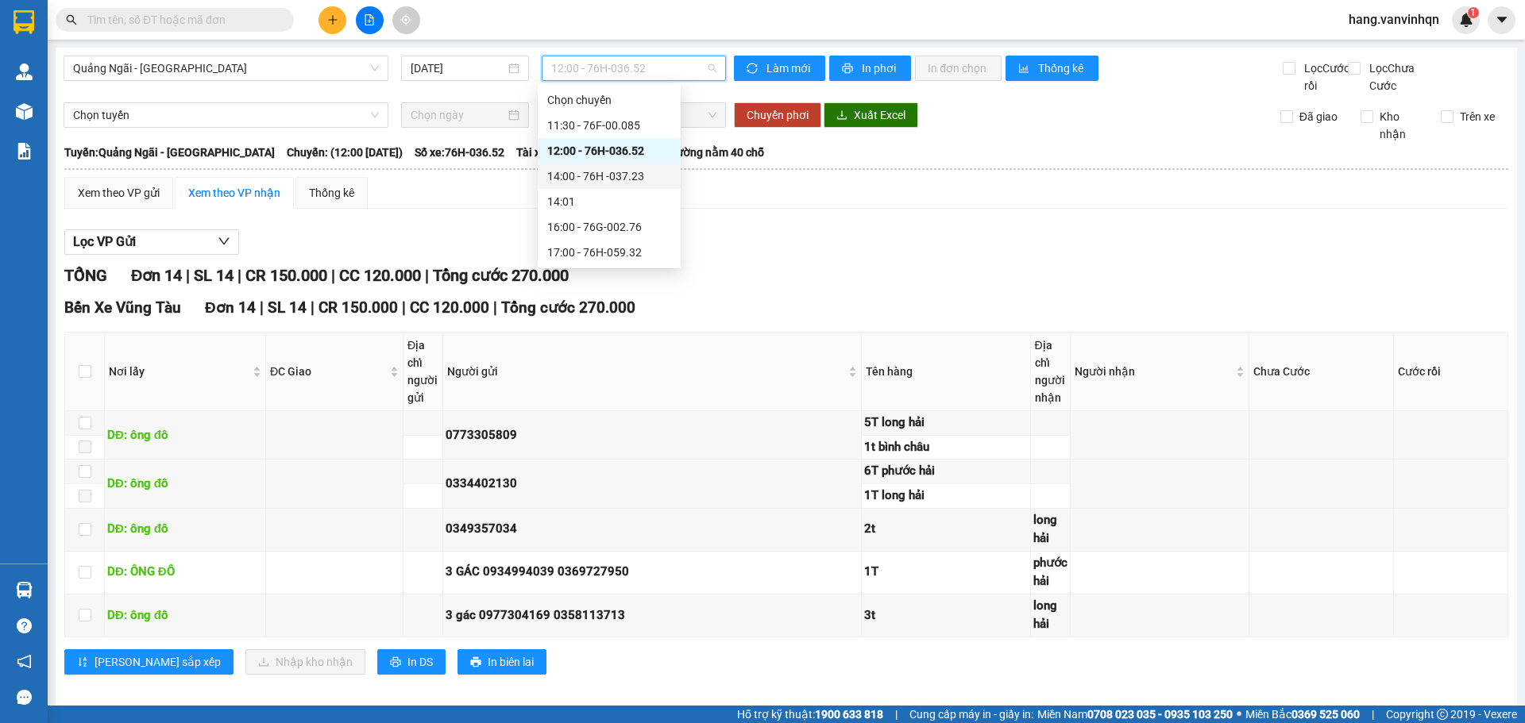
click at [620, 179] on div "14:00 - 76H -037.23" at bounding box center [609, 176] width 124 height 17
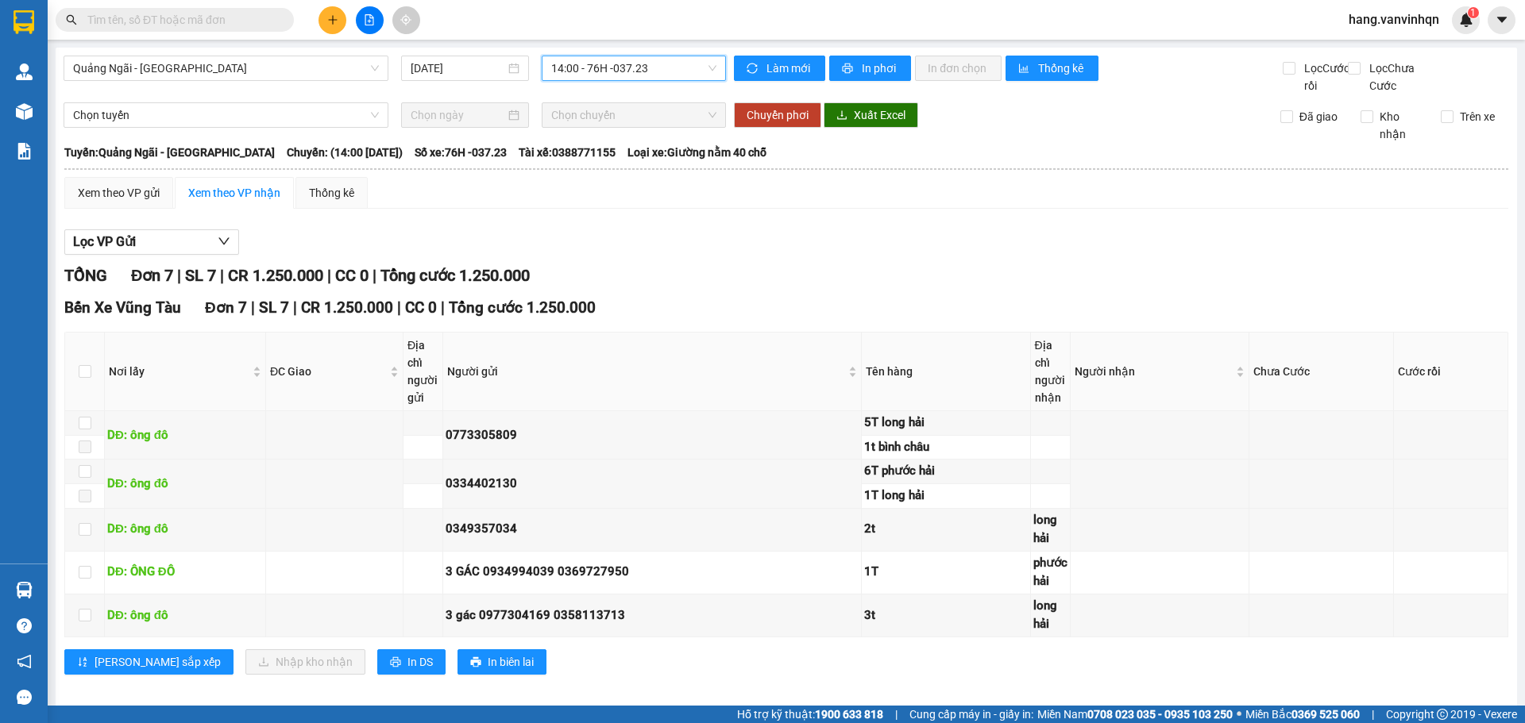
click at [657, 70] on span "14:00 - 76H -037.23" at bounding box center [633, 68] width 165 height 24
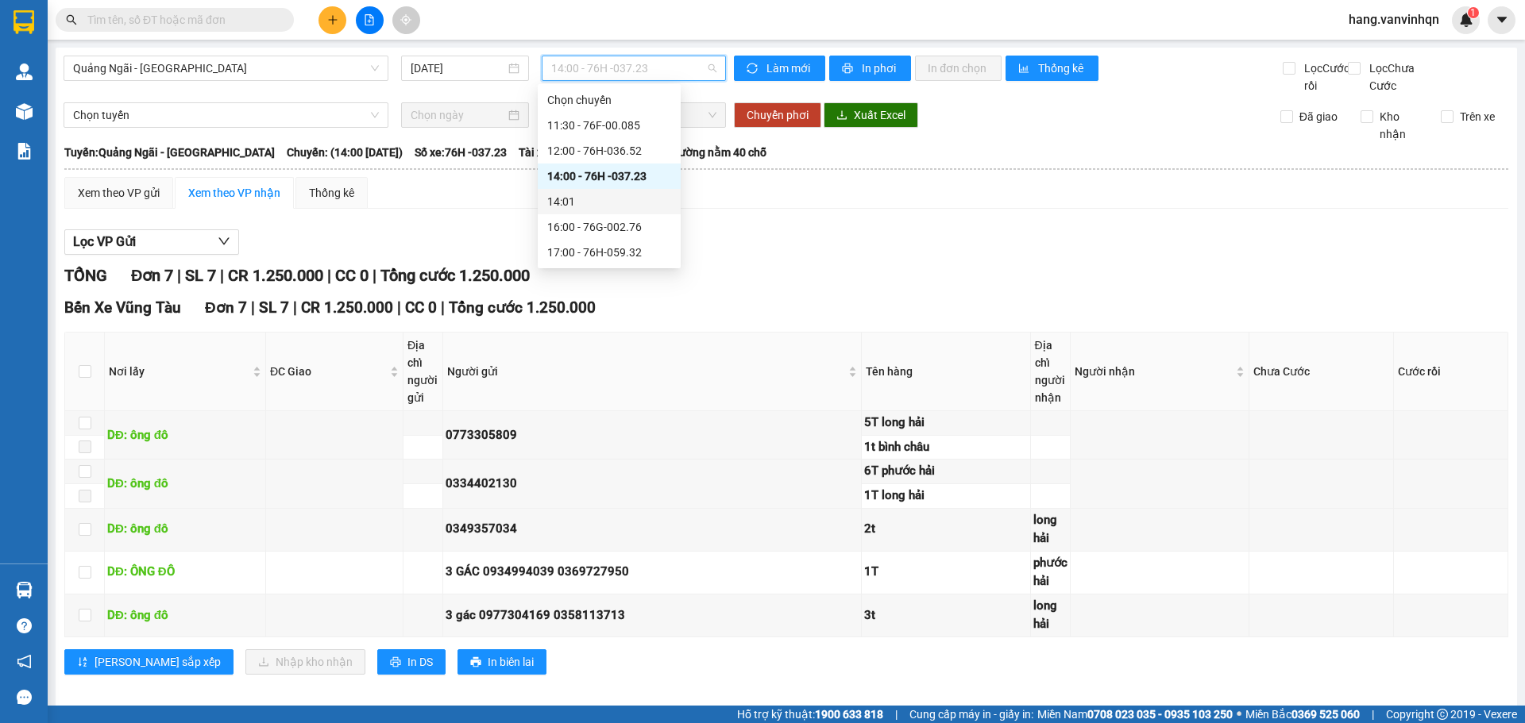
click at [603, 214] on div "14:01" at bounding box center [609, 201] width 143 height 25
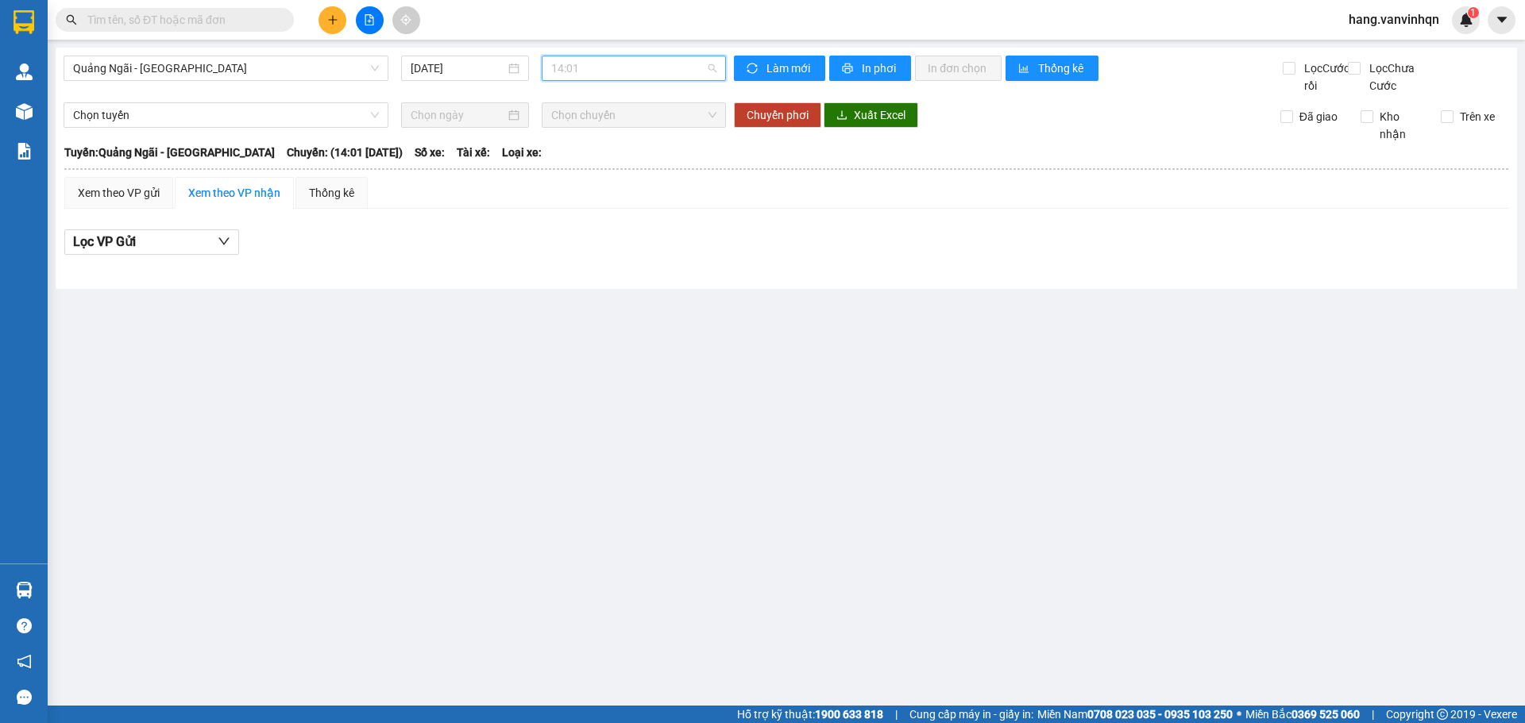
drag, startPoint x: 623, startPoint y: 74, endPoint x: 619, endPoint y: 142, distance: 68.4
click at [623, 81] on div "Quảng Ngãi - Vũng Tàu 13/10/2025 14:01" at bounding box center [395, 75] width 662 height 39
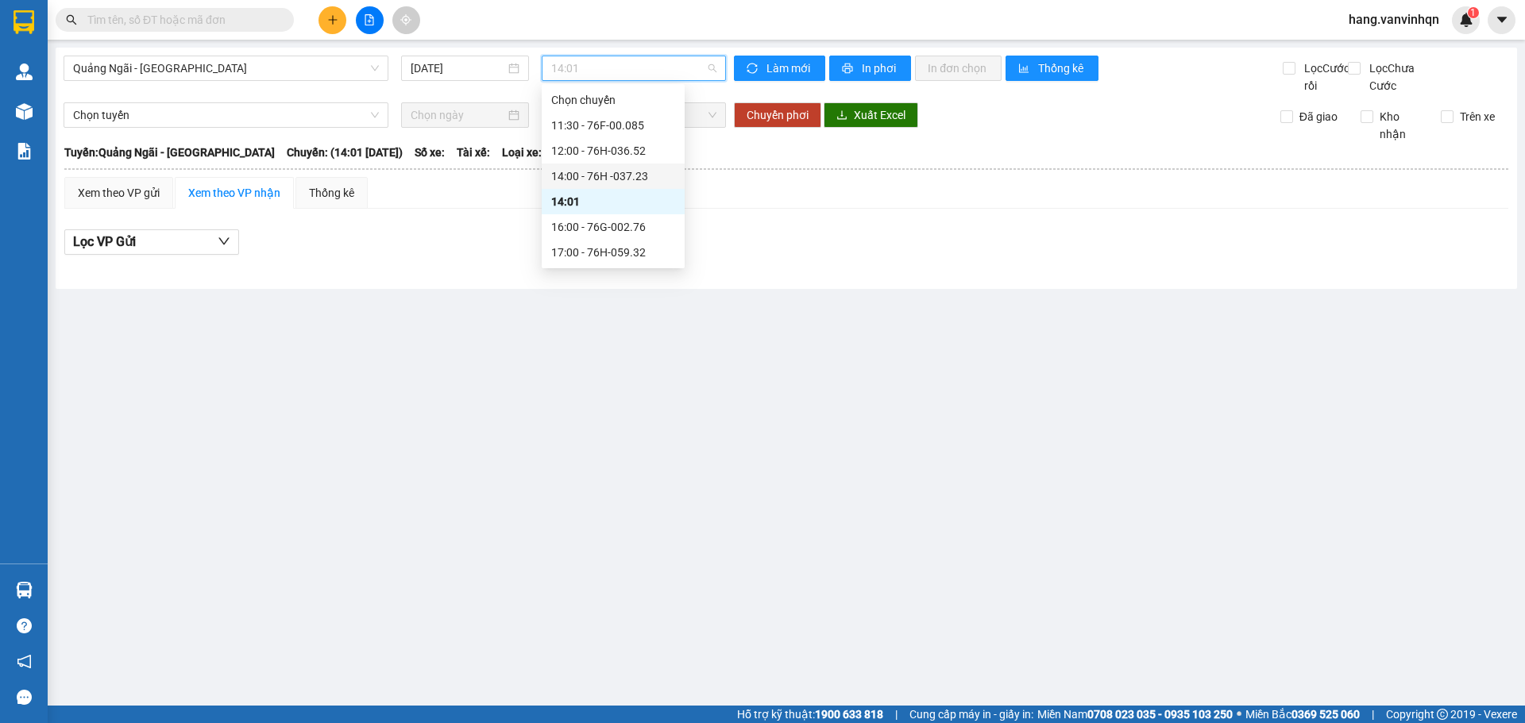
drag, startPoint x: 613, startPoint y: 173, endPoint x: 593, endPoint y: 153, distance: 28.1
click at [617, 165] on div "14:00 - 76H -037.23" at bounding box center [613, 176] width 143 height 25
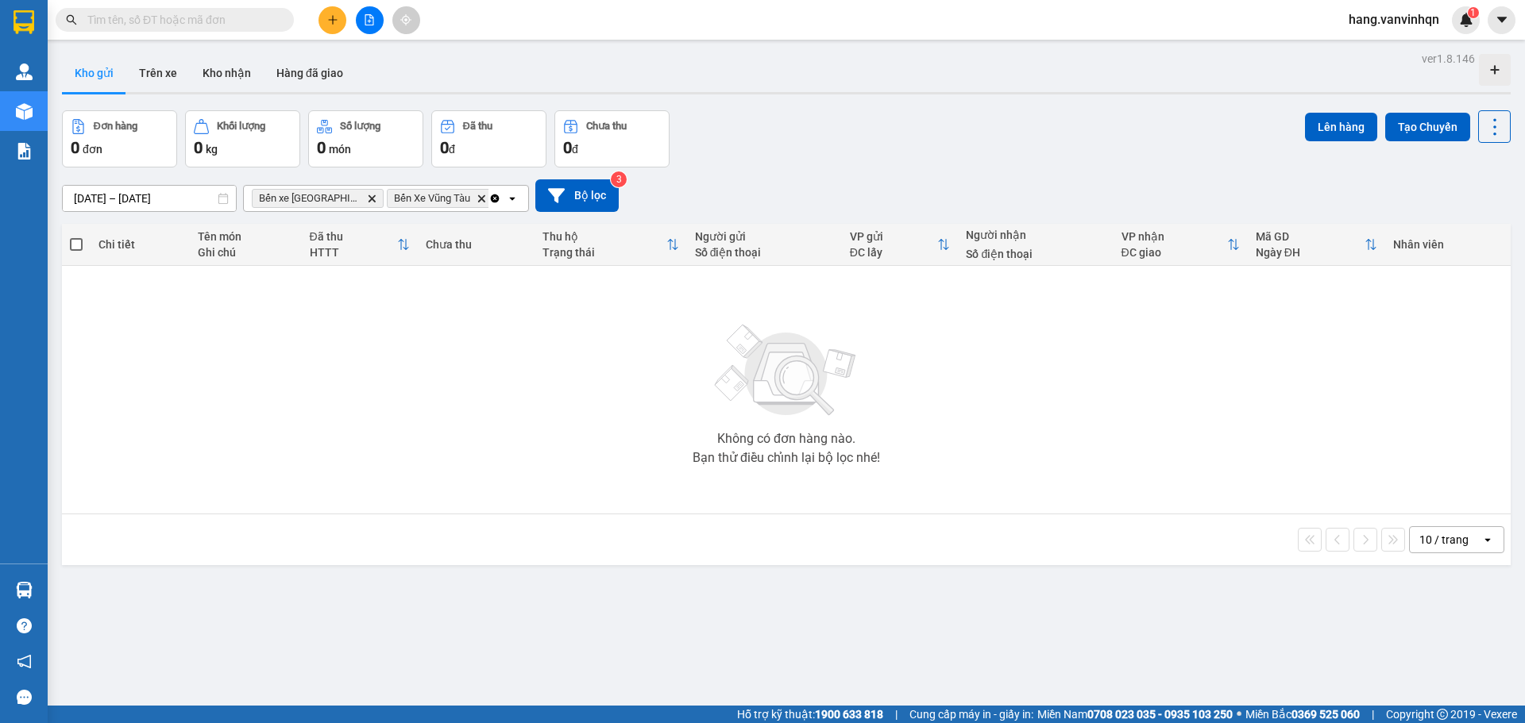
click at [372, 22] on icon "file-add" at bounding box center [369, 19] width 11 height 11
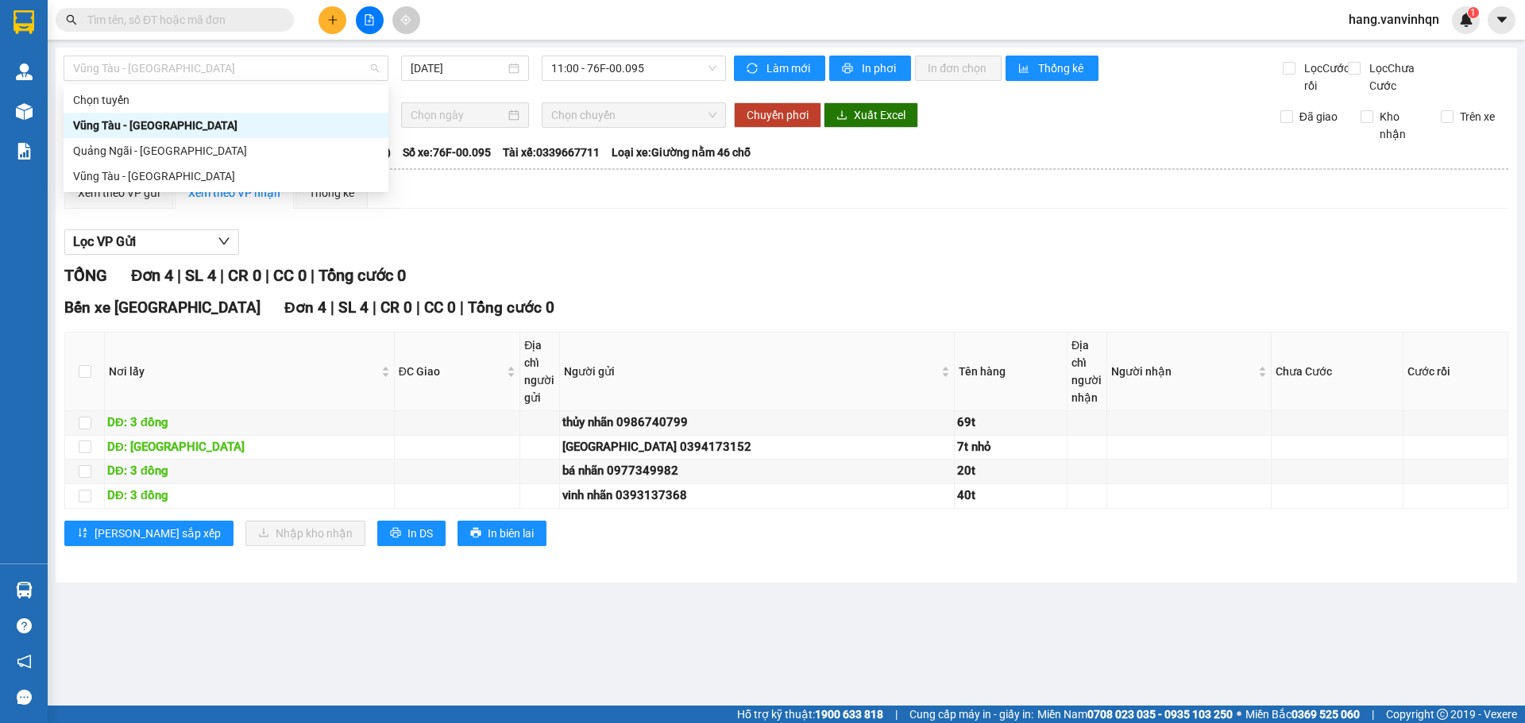
drag, startPoint x: 258, startPoint y: 68, endPoint x: 209, endPoint y: 144, distance: 90.1
click at [253, 89] on body "Kết quả tìm kiếm ( 0 ) Bộ lọc No Data hang.vanvinhqn 1 Quản Lý Quản lý khách hà…" at bounding box center [762, 361] width 1525 height 723
drag, startPoint x: 206, startPoint y: 148, endPoint x: 654, endPoint y: 97, distance: 450.8
click at [210, 149] on div "Quảng Ngãi - [GEOGRAPHIC_DATA]" at bounding box center [226, 150] width 306 height 17
type input "[DATE]"
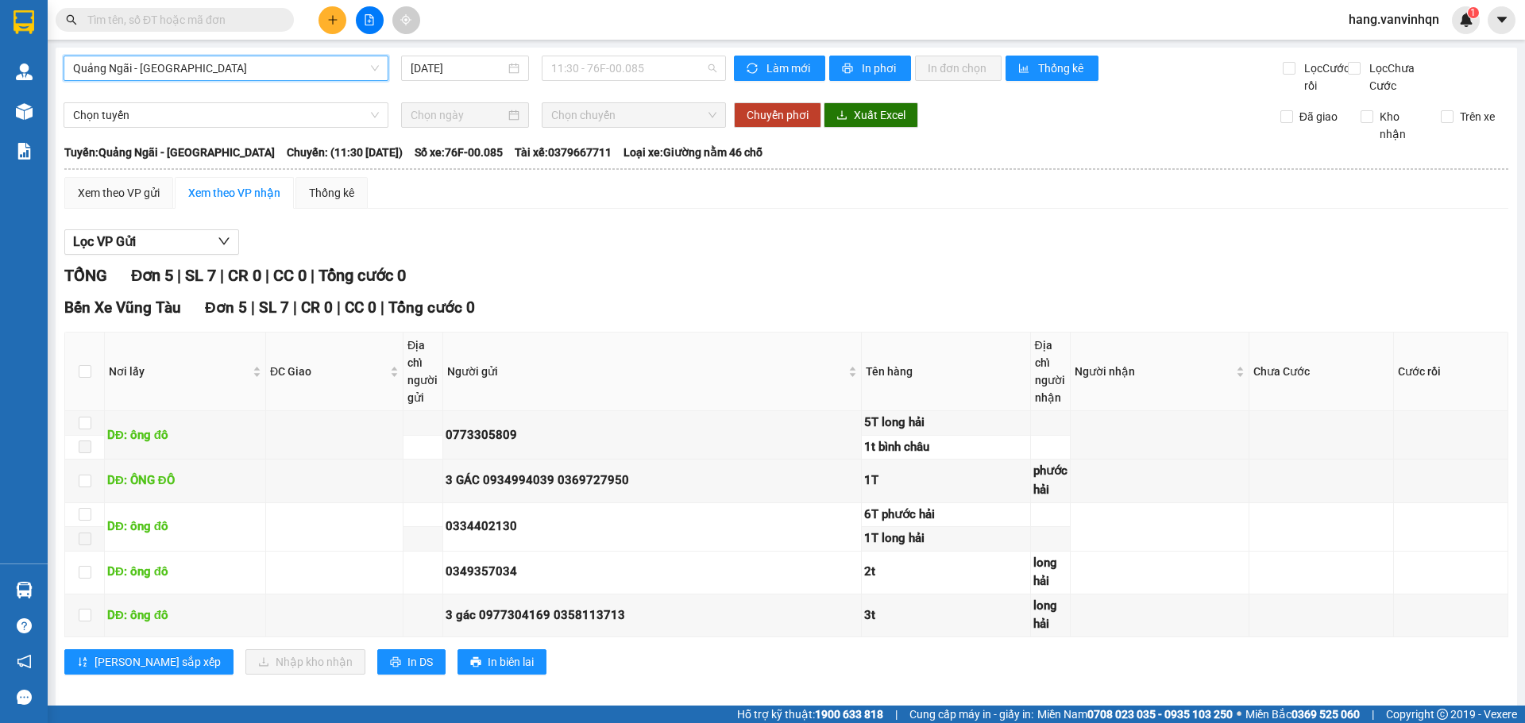
drag, startPoint x: 671, startPoint y: 68, endPoint x: 650, endPoint y: 142, distance: 76.9
click at [669, 81] on div "Quảng Ngãi - Vũng Tàu Quảng Ngãi - Vũng Tàu 13/10/2025 11:30 - 76F-00.085" at bounding box center [395, 75] width 662 height 39
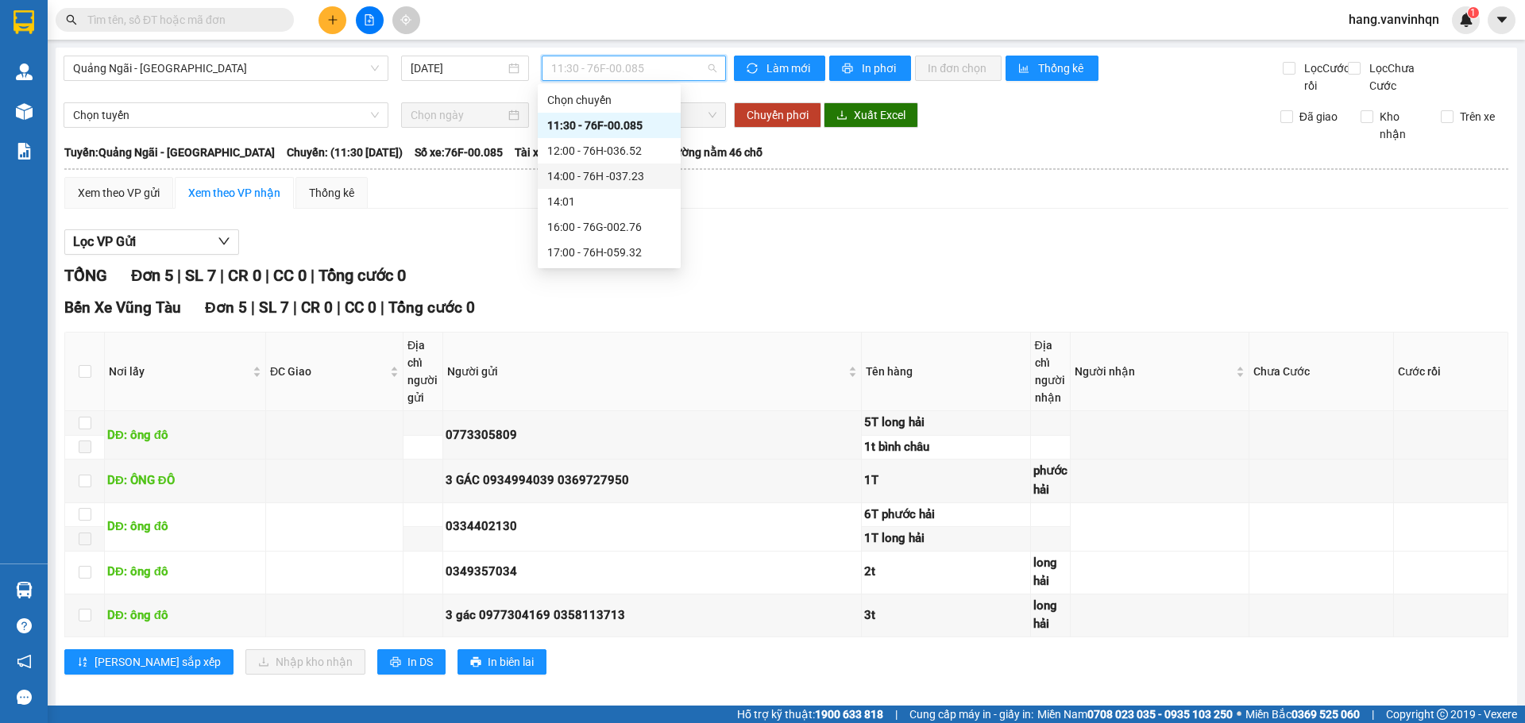
click at [646, 180] on div "14:00 - 76H -037.23" at bounding box center [609, 176] width 124 height 17
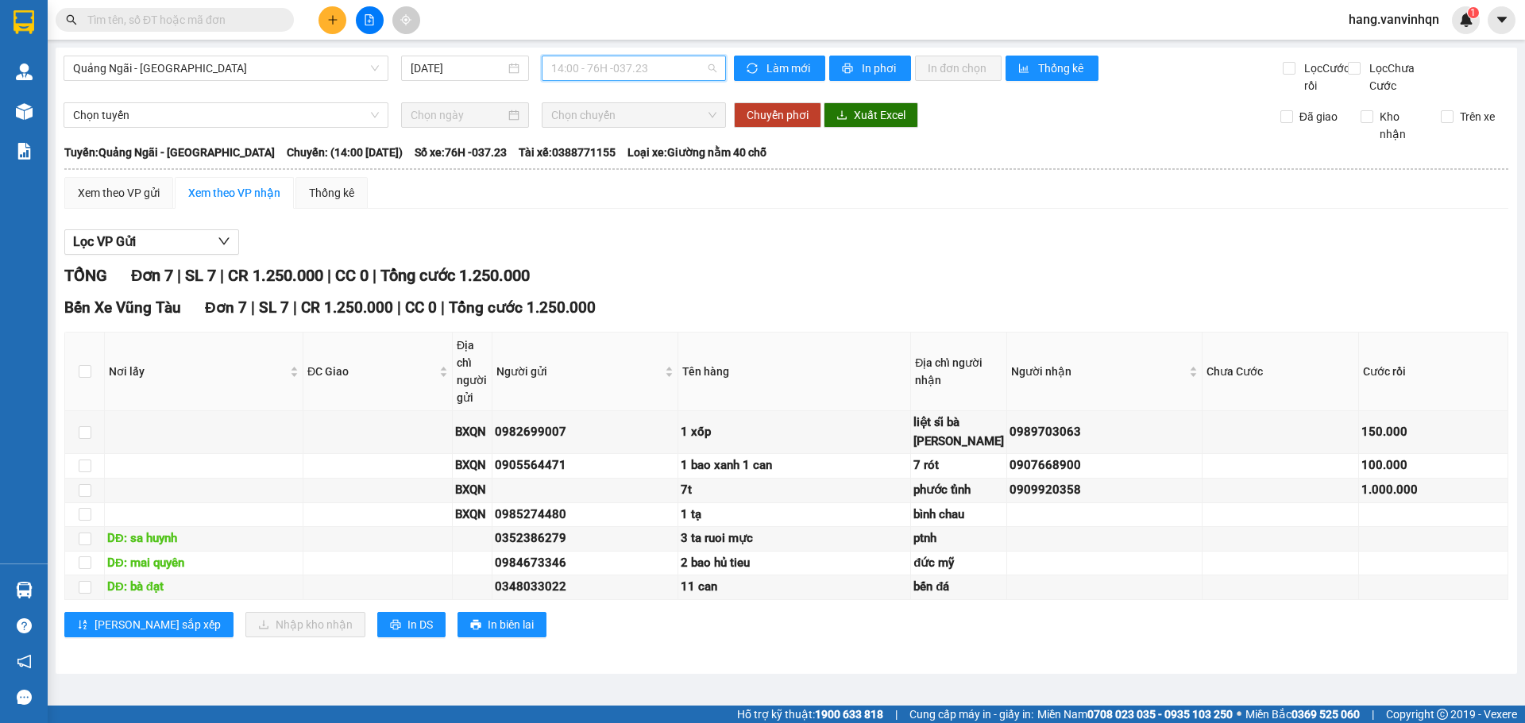
click at [653, 70] on span "14:00 - 76H -037.23" at bounding box center [633, 68] width 165 height 24
click at [622, 180] on div "14:00 - 76H -037.23" at bounding box center [609, 176] width 124 height 17
drag, startPoint x: 661, startPoint y: 79, endPoint x: 624, endPoint y: 160, distance: 88.1
click at [662, 81] on div "Quảng Ngãi - Vũng Tàu 13/10/2025 14:00 - 76H -037.23" at bounding box center [395, 75] width 662 height 39
drag, startPoint x: 651, startPoint y: 172, endPoint x: 497, endPoint y: 216, distance: 160.1
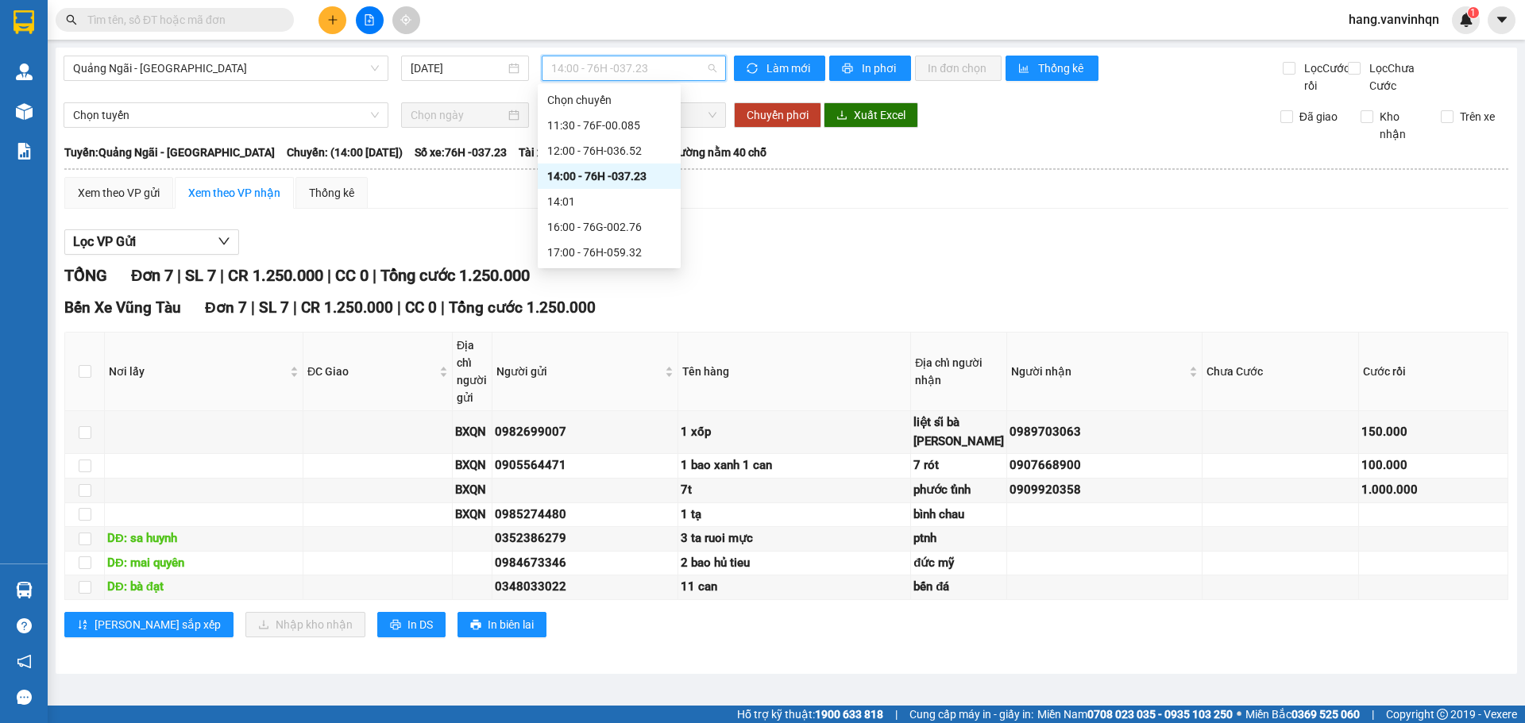
click at [650, 172] on div "14:00 - 76H -037.23" at bounding box center [609, 176] width 124 height 17
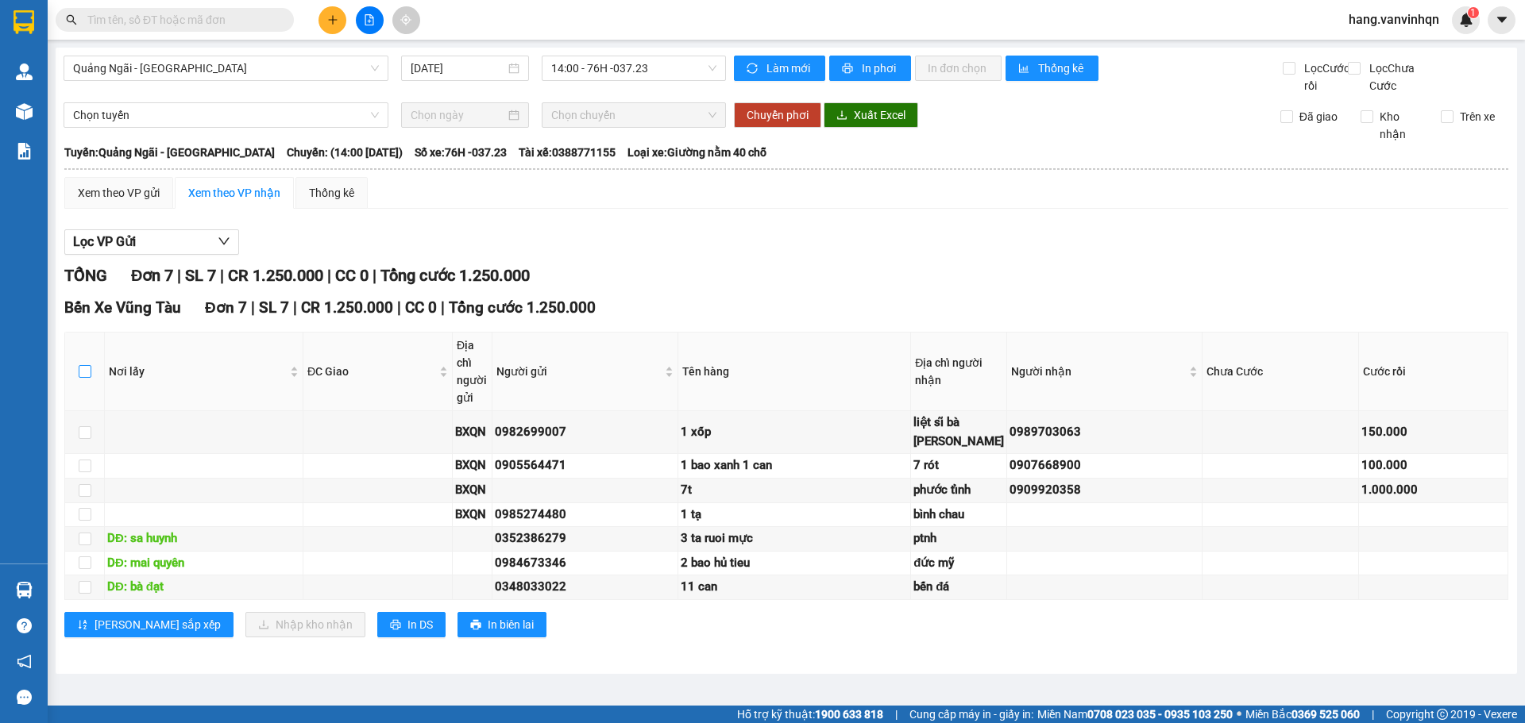
click at [90, 380] on label at bounding box center [85, 371] width 13 height 17
click at [90, 378] on input "checkbox" at bounding box center [85, 371] width 13 height 13
checkbox input "true"
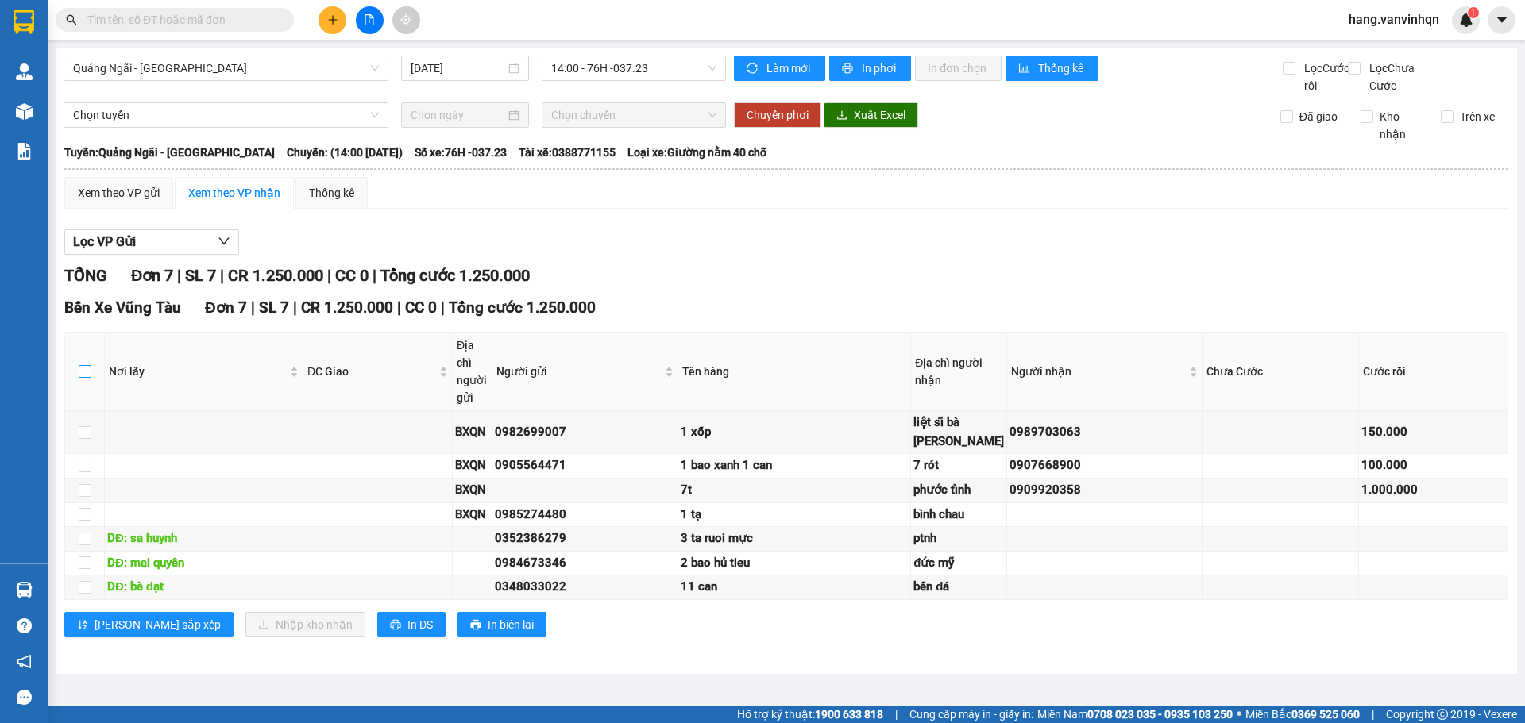
checkbox input "true"
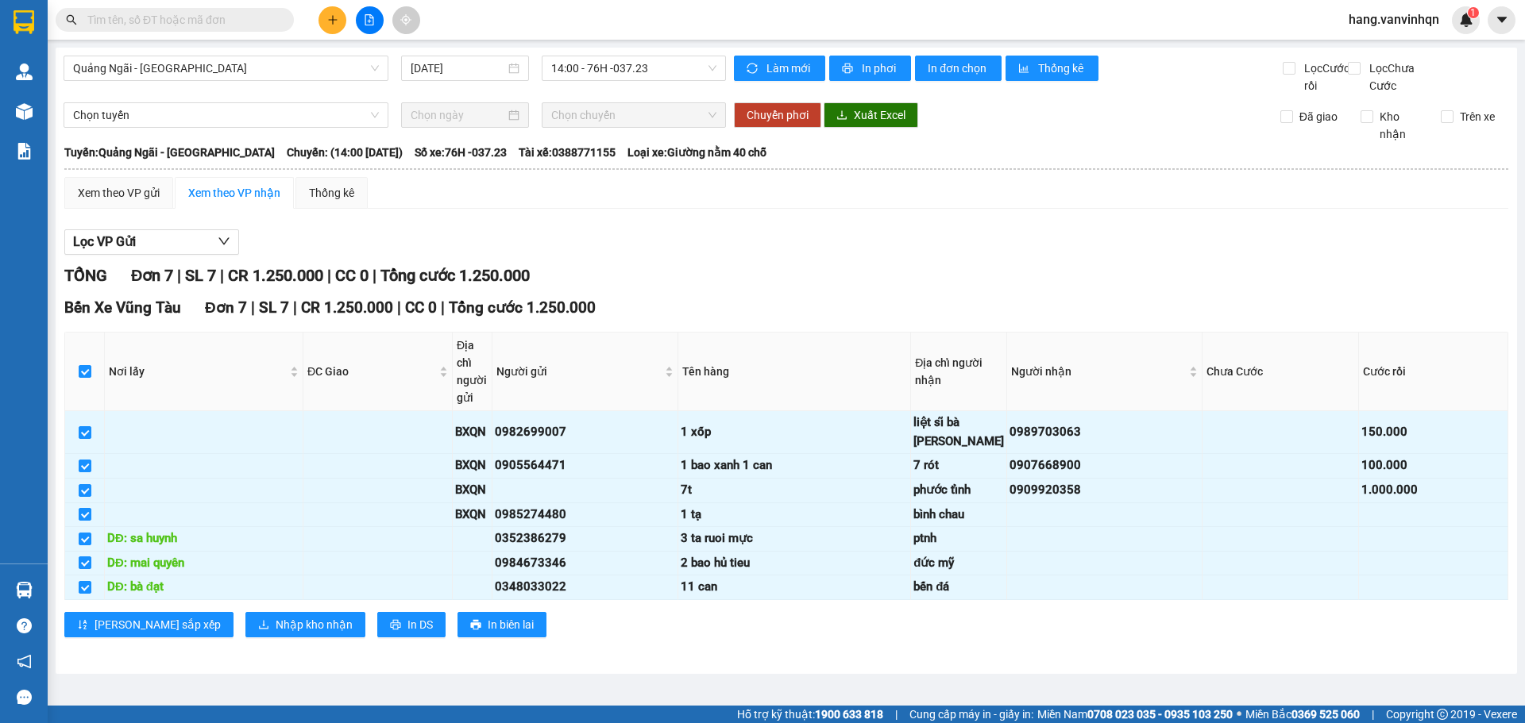
scroll to position [68, 0]
click at [407, 634] on span "In DS" at bounding box center [419, 624] width 25 height 17
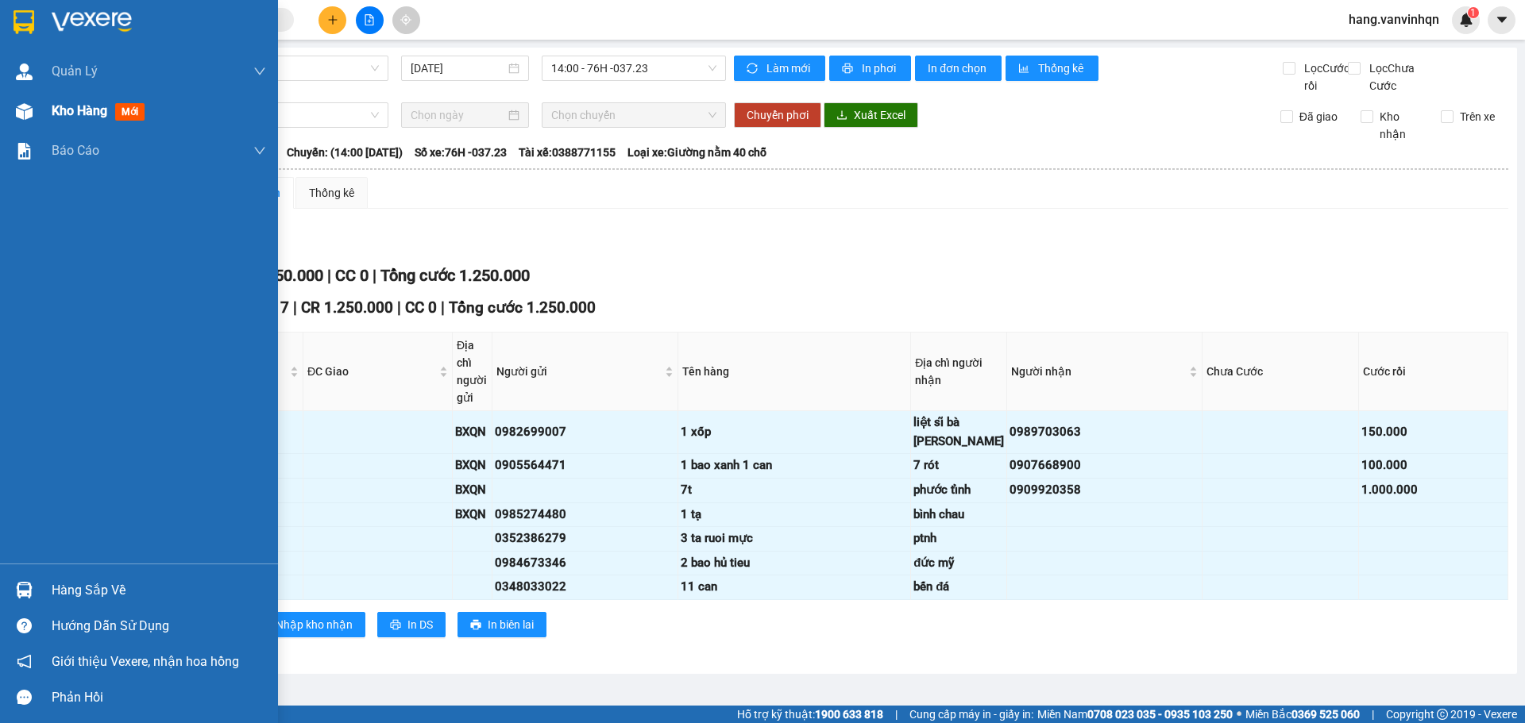
click at [96, 114] on span "Kho hàng" at bounding box center [80, 110] width 56 height 15
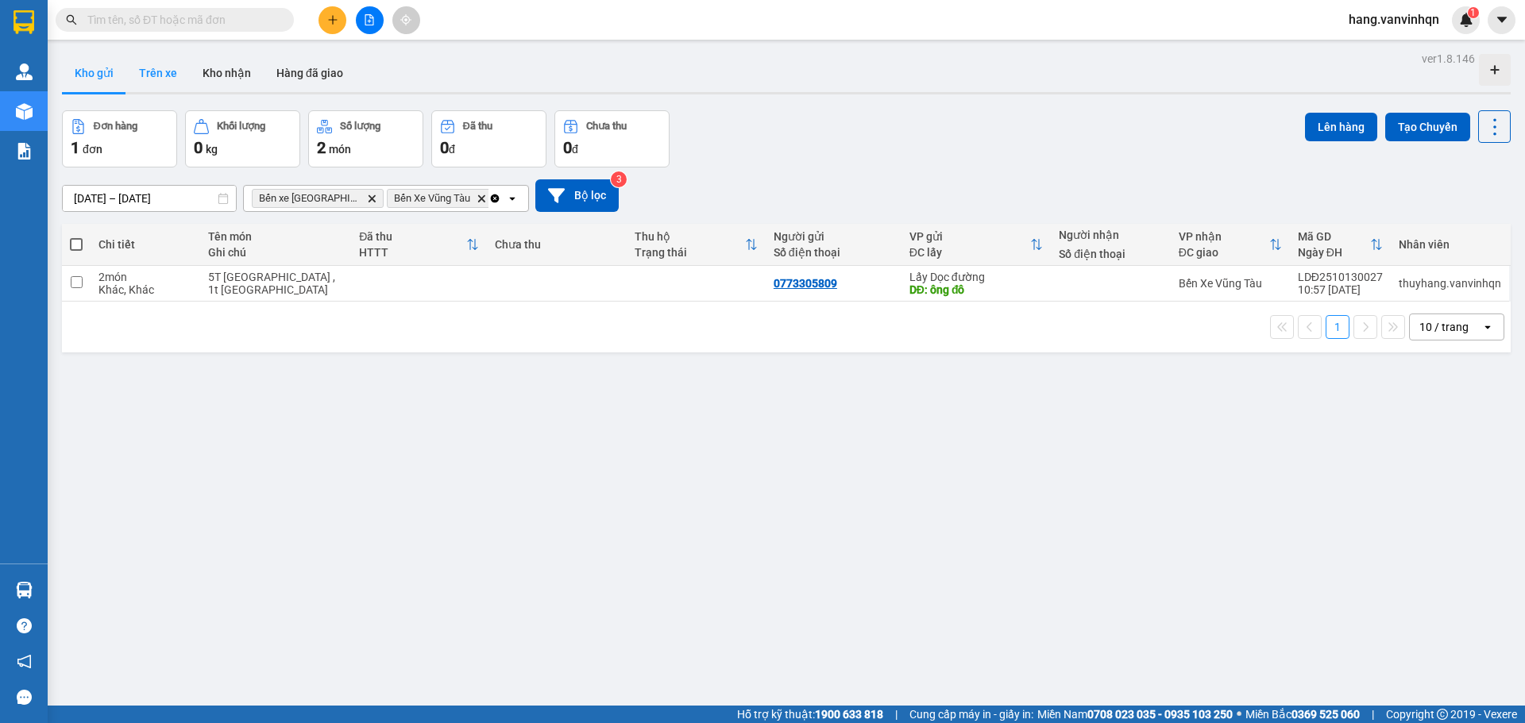
click at [160, 77] on button "Trên xe" at bounding box center [158, 73] width 64 height 38
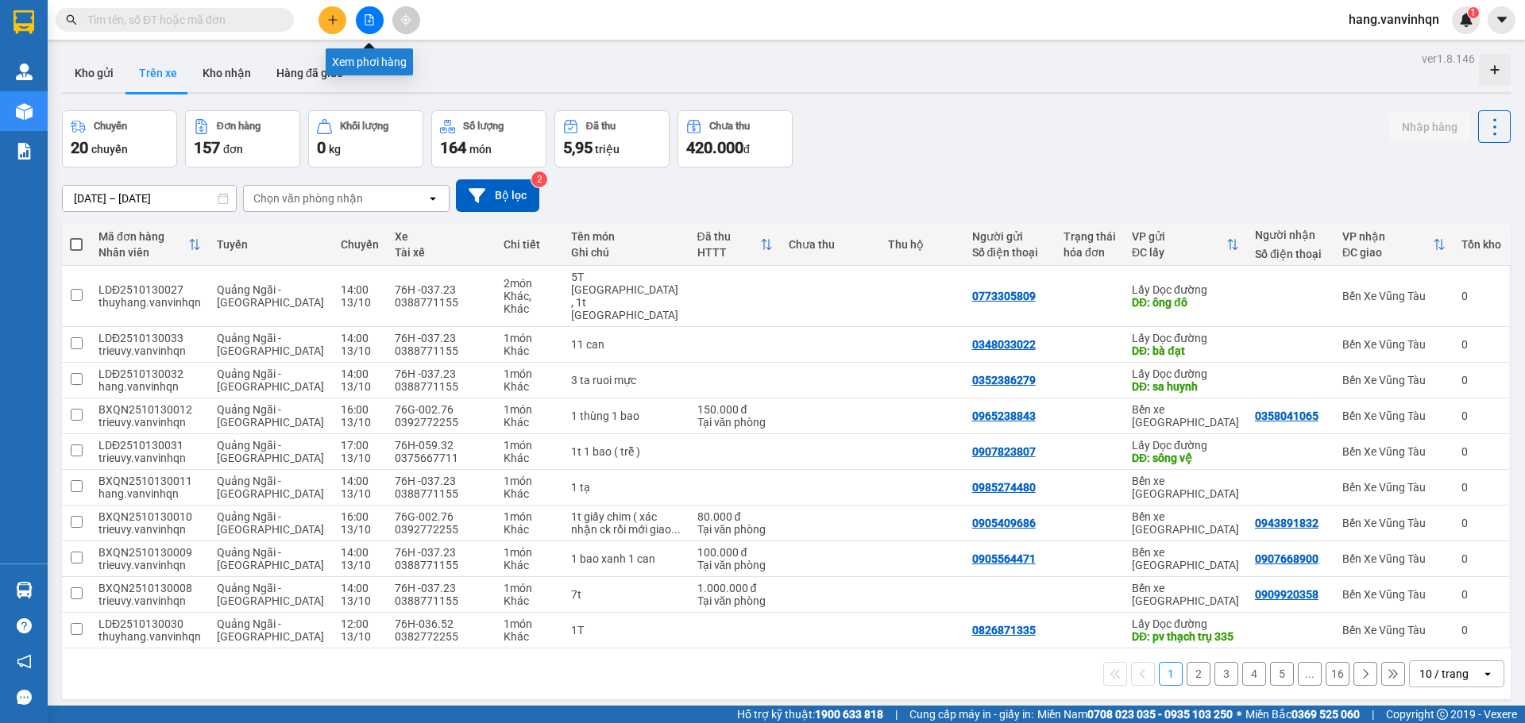
click at [376, 25] on button at bounding box center [370, 20] width 28 height 28
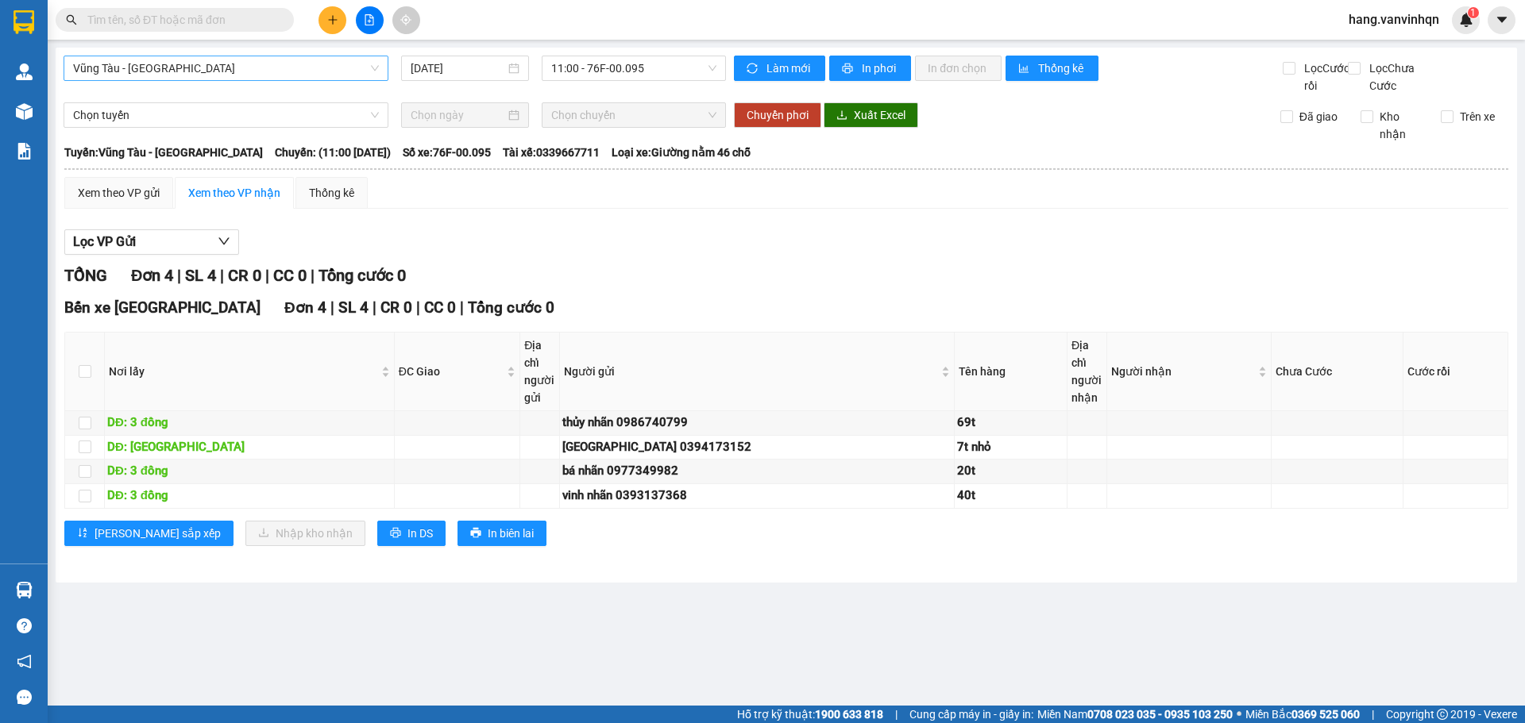
click at [187, 66] on span "Vũng Tàu - [GEOGRAPHIC_DATA]" at bounding box center [226, 68] width 306 height 24
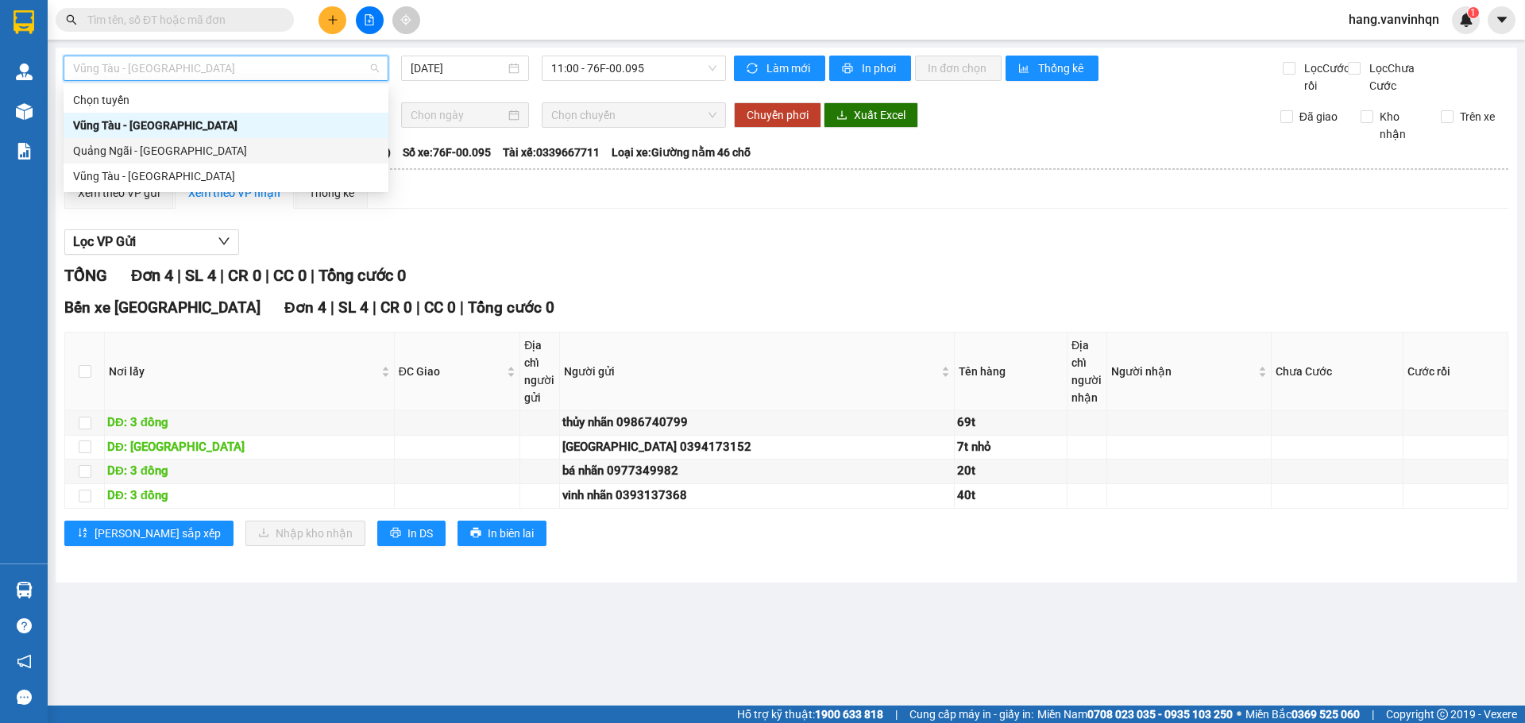
click at [164, 148] on div "Quảng Ngãi - [GEOGRAPHIC_DATA]" at bounding box center [226, 150] width 306 height 17
type input "[DATE]"
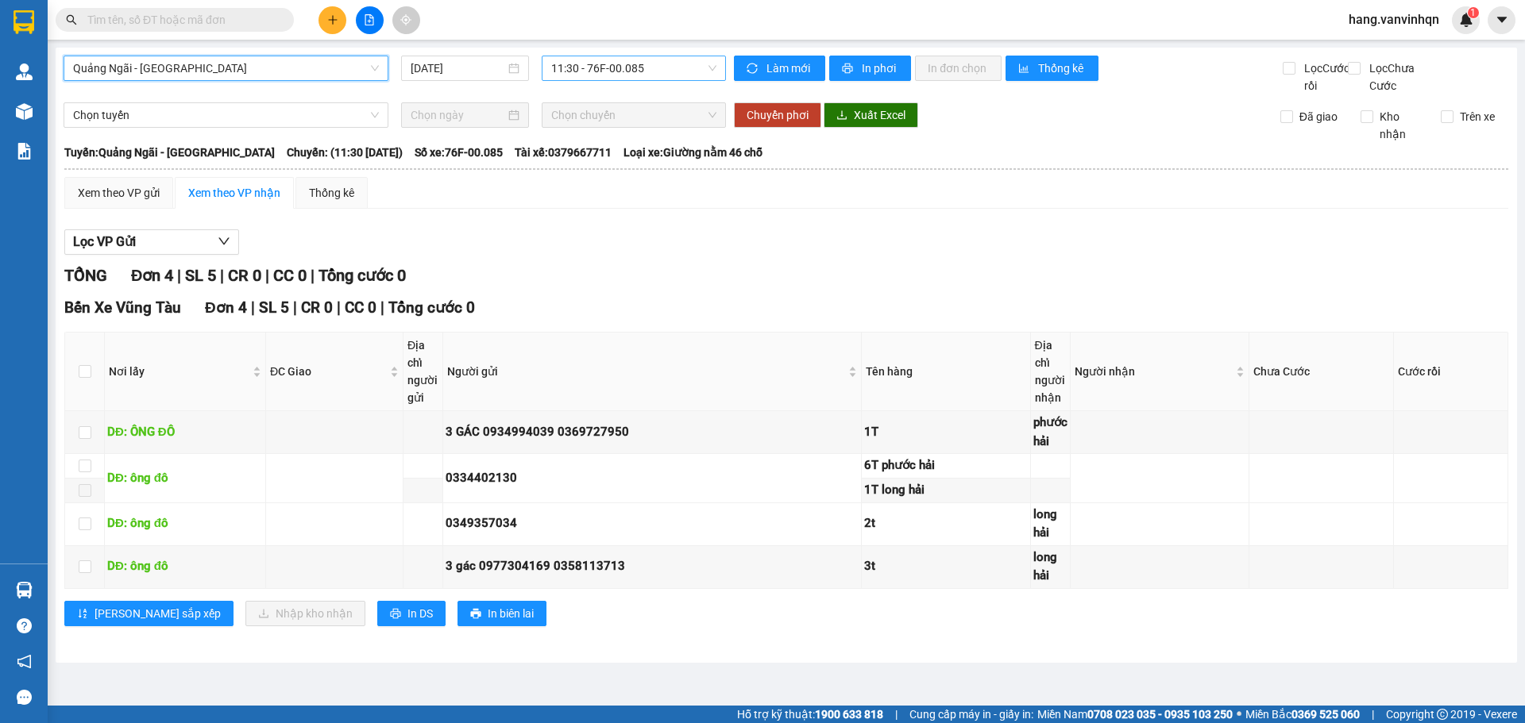
drag, startPoint x: 653, startPoint y: 60, endPoint x: 646, endPoint y: 72, distance: 14.2
click at [653, 62] on span "11:30 - 76F-00.085" at bounding box center [633, 68] width 165 height 24
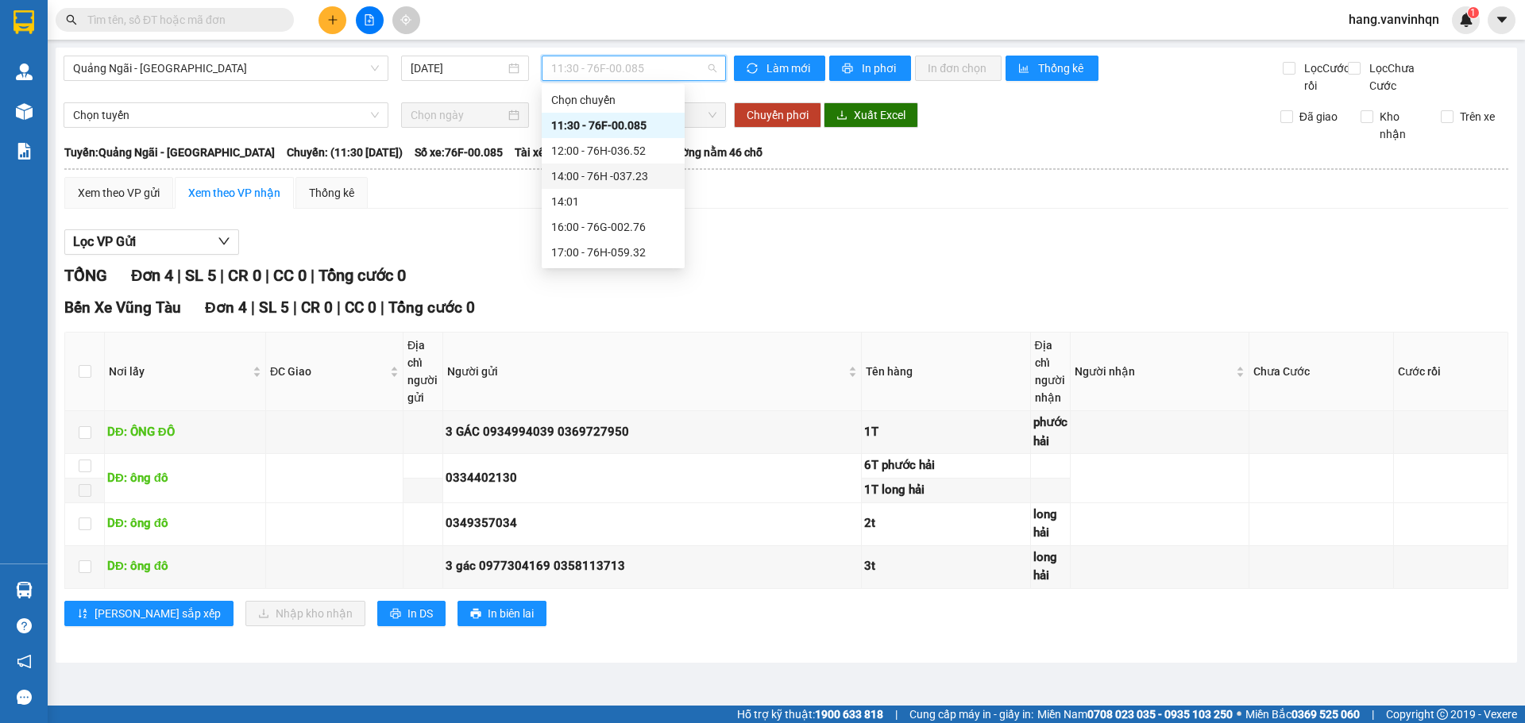
click at [599, 168] on div "14:00 - 76H -037.23" at bounding box center [613, 176] width 124 height 17
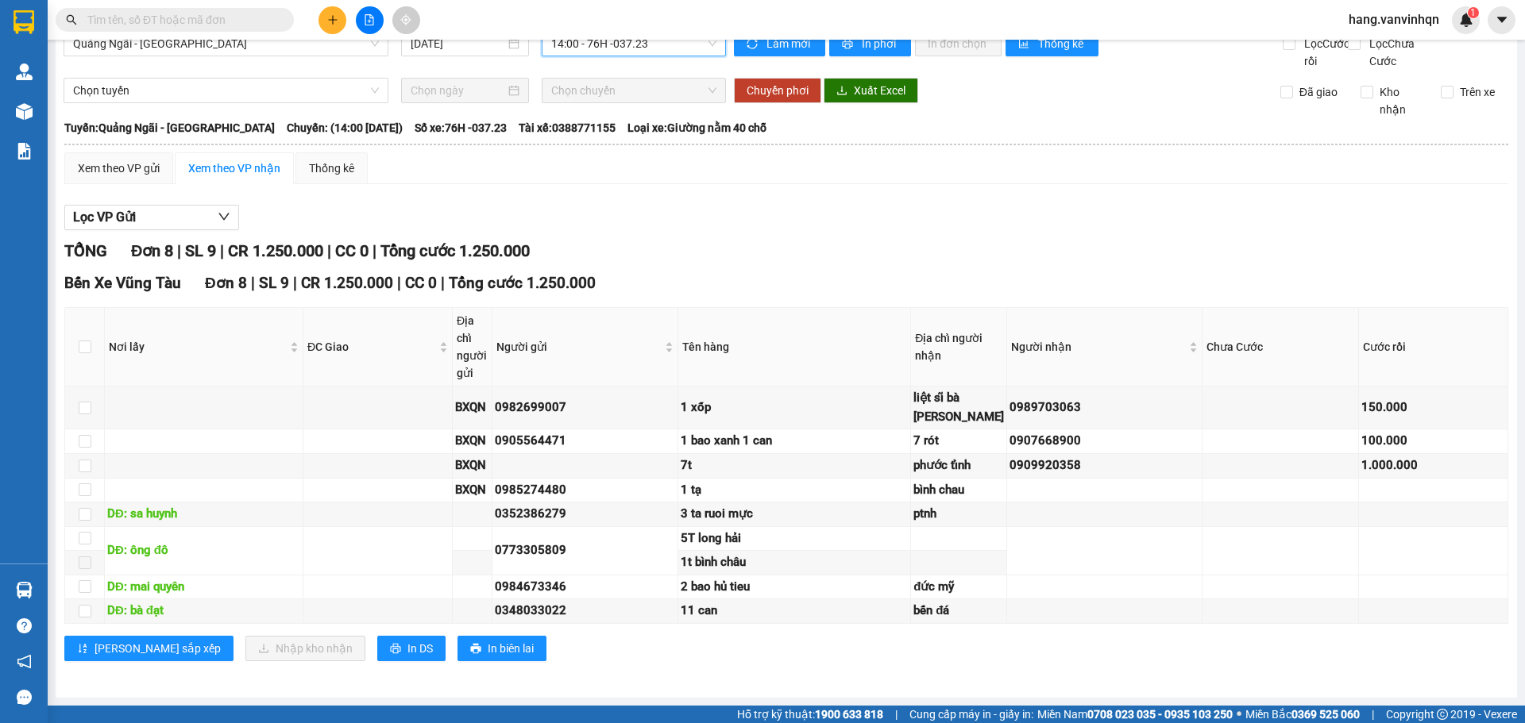
scroll to position [117, 0]
click at [896, 481] on div "1 tạ" at bounding box center [794, 490] width 228 height 19
click at [906, 481] on div "1 tạ" at bounding box center [794, 490] width 228 height 19
click at [908, 481] on div "1 tạ" at bounding box center [794, 490] width 228 height 19
click at [1032, 479] on td at bounding box center [1104, 491] width 195 height 25
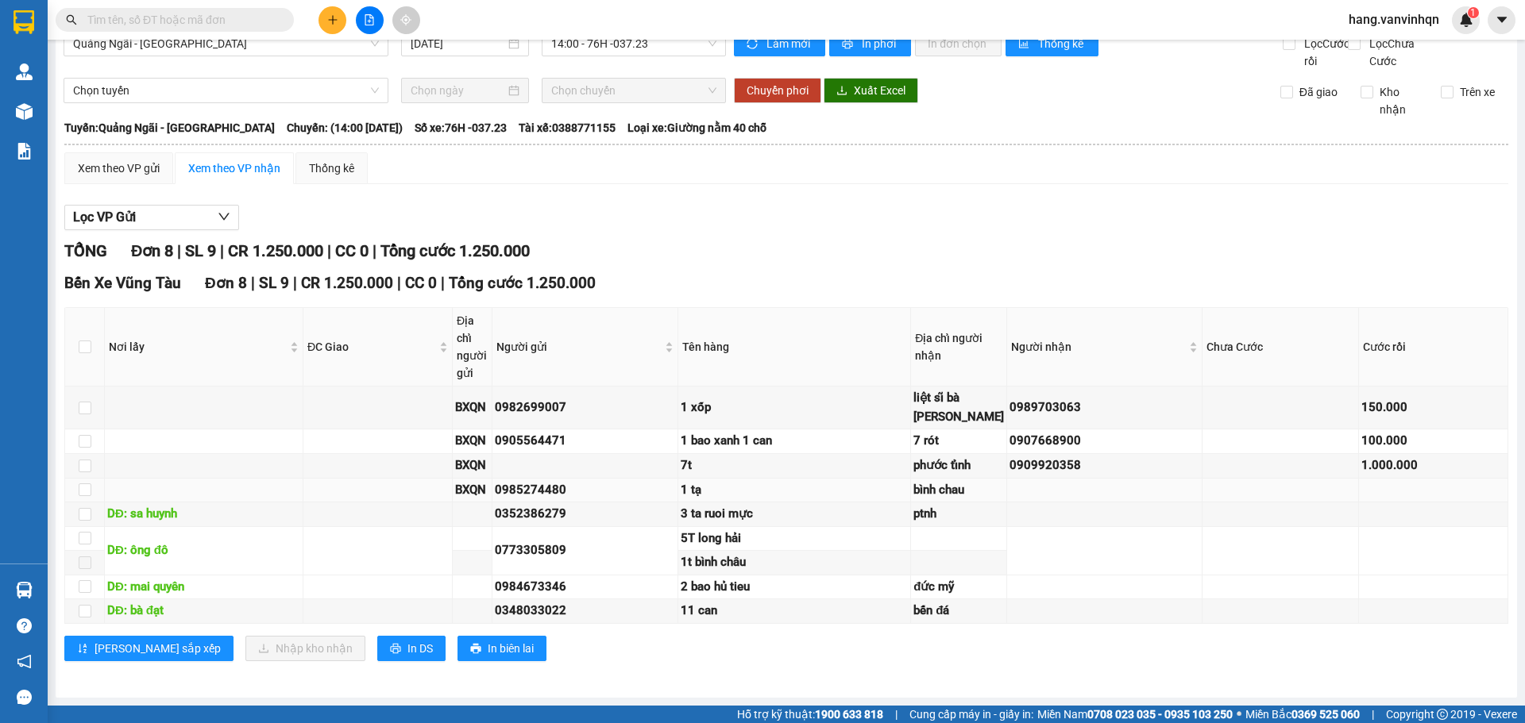
click at [830, 479] on td "1 tạ" at bounding box center [794, 491] width 233 height 25
click at [630, 481] on div "0985274480" at bounding box center [585, 490] width 180 height 19
click at [614, 481] on div "0985274480" at bounding box center [585, 490] width 180 height 19
